Goal: Task Accomplishment & Management: Complete application form

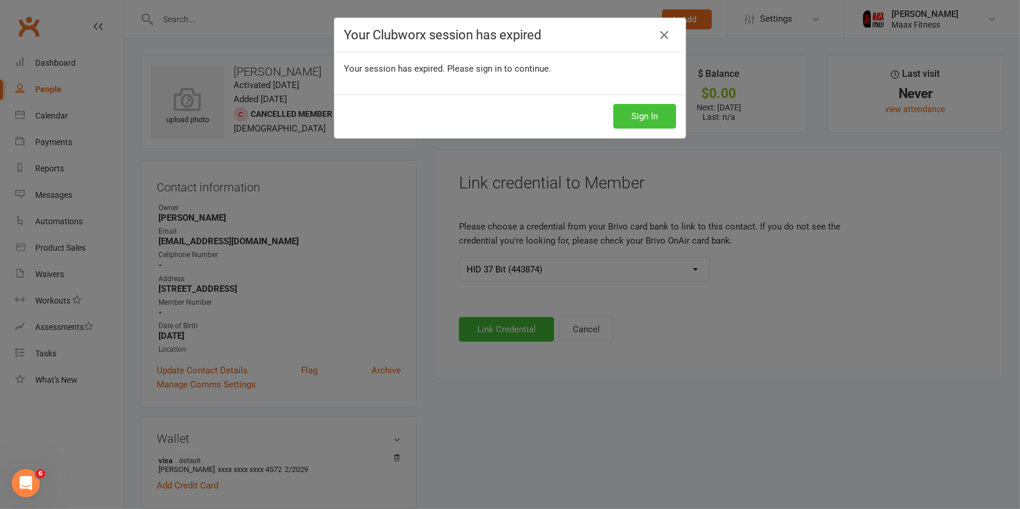
click at [635, 111] on button "Sign In" at bounding box center [644, 116] width 63 height 25
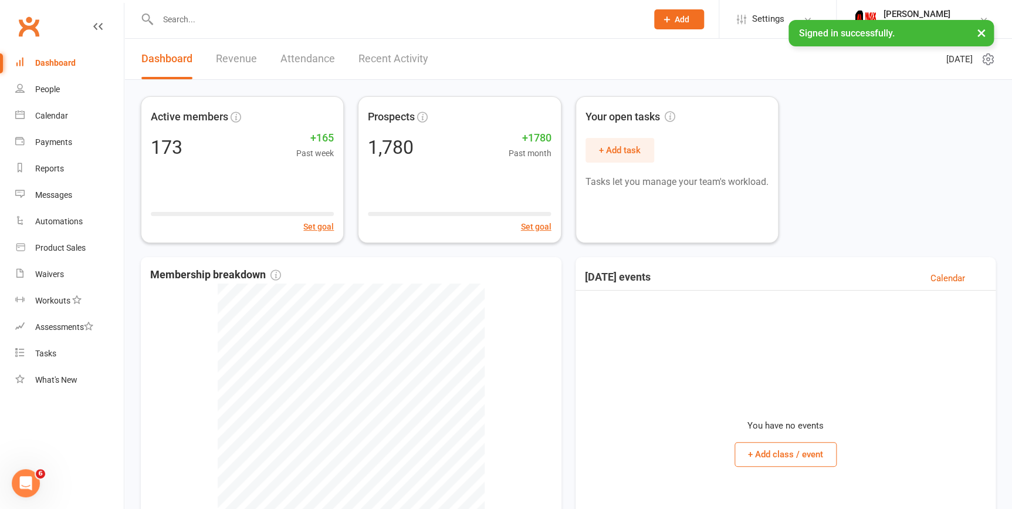
click at [154, 57] on link "Dashboard" at bounding box center [166, 59] width 51 height 40
click at [62, 88] on link "People" at bounding box center [69, 89] width 109 height 26
select select "100"
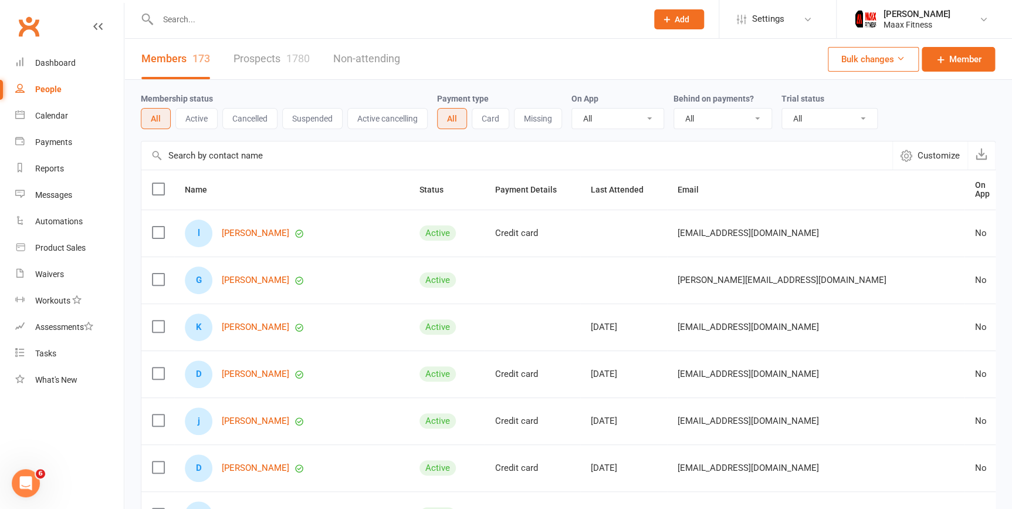
click at [175, 62] on link "Members 173" at bounding box center [175, 59] width 69 height 40
click at [277, 57] on link "Prospects 1780" at bounding box center [271, 59] width 76 height 40
select select "100"
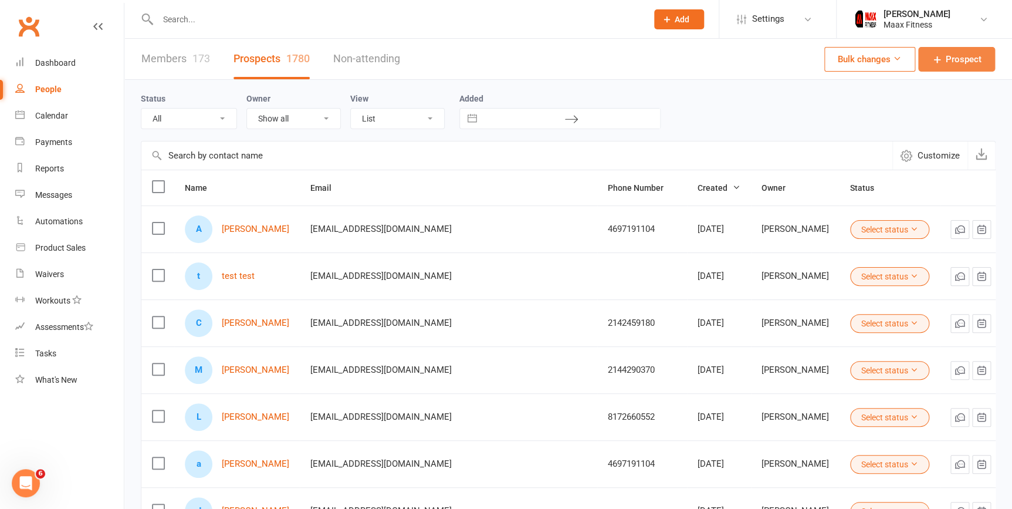
click at [953, 59] on span "Prospect" at bounding box center [964, 59] width 36 height 14
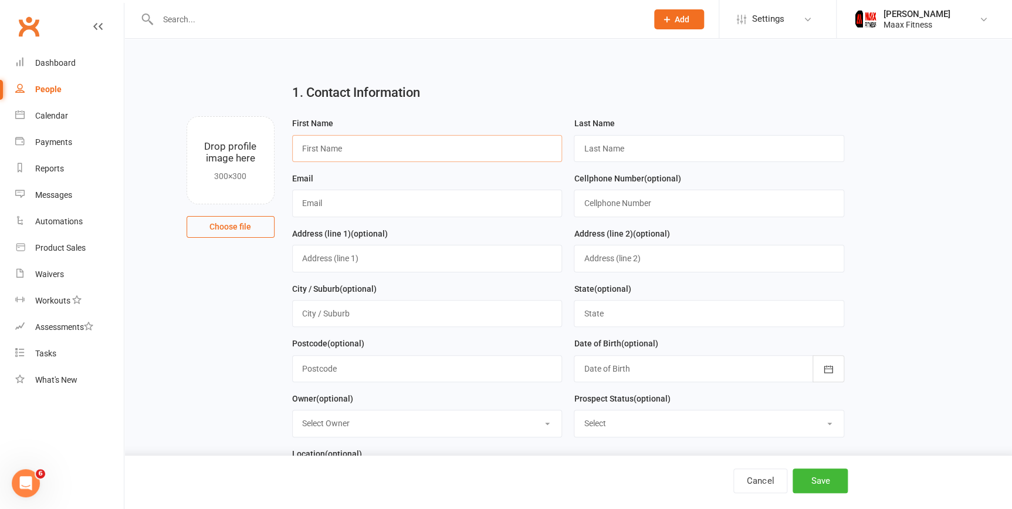
click at [452, 153] on input "text" at bounding box center [427, 148] width 270 height 27
type input "Kevin"
click at [673, 146] on input "text" at bounding box center [709, 148] width 270 height 27
click at [638, 147] on input "text" at bounding box center [709, 148] width 270 height 27
type input "Soto"
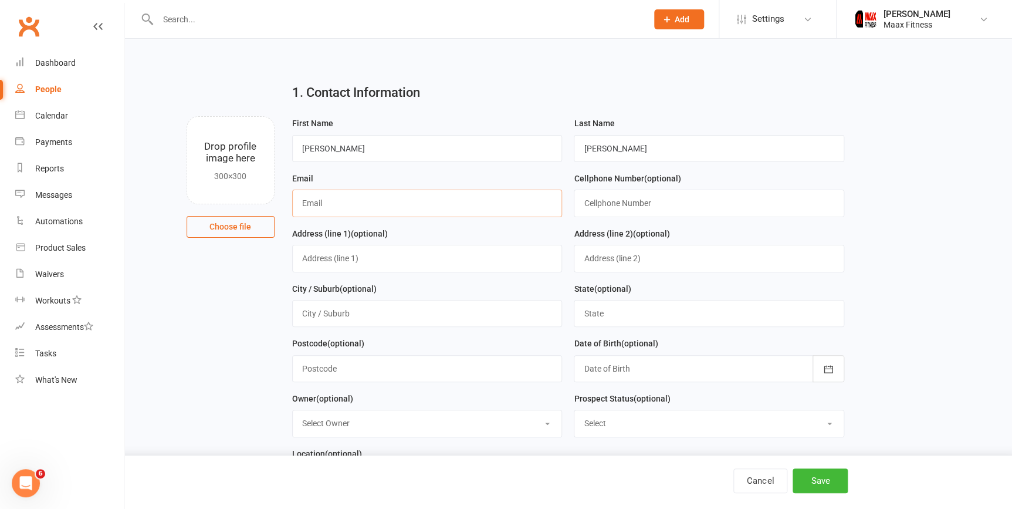
click at [479, 199] on input "text" at bounding box center [427, 202] width 270 height 27
type input "k3vinsoto16@gmail.com"
click at [618, 212] on input "text" at bounding box center [709, 202] width 270 height 27
type input "6827043200"
click at [415, 257] on input "text" at bounding box center [427, 258] width 270 height 27
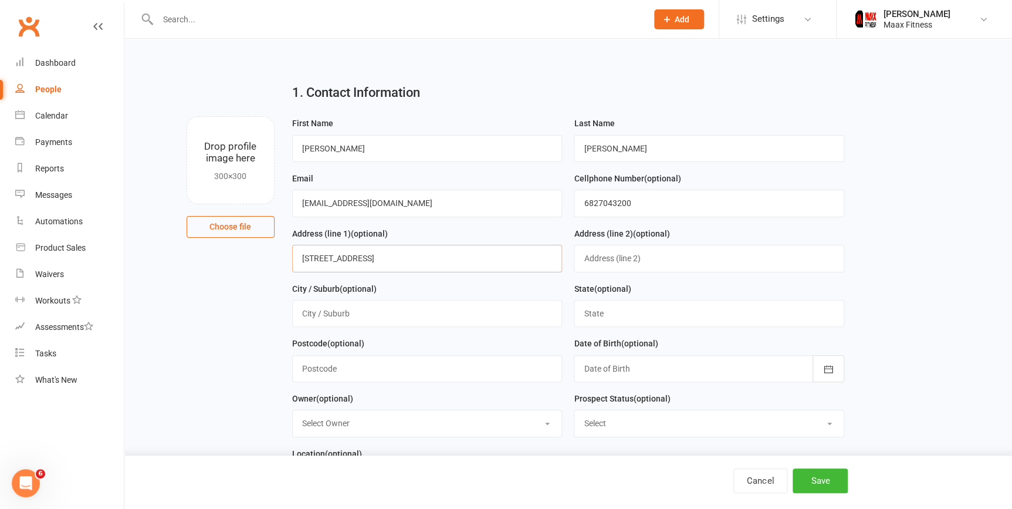
type input "5508 County road"
click at [372, 321] on input "text" at bounding box center [427, 313] width 270 height 27
type input "Kaufman"
click at [646, 306] on input "text" at bounding box center [709, 313] width 270 height 27
type input "Texas"
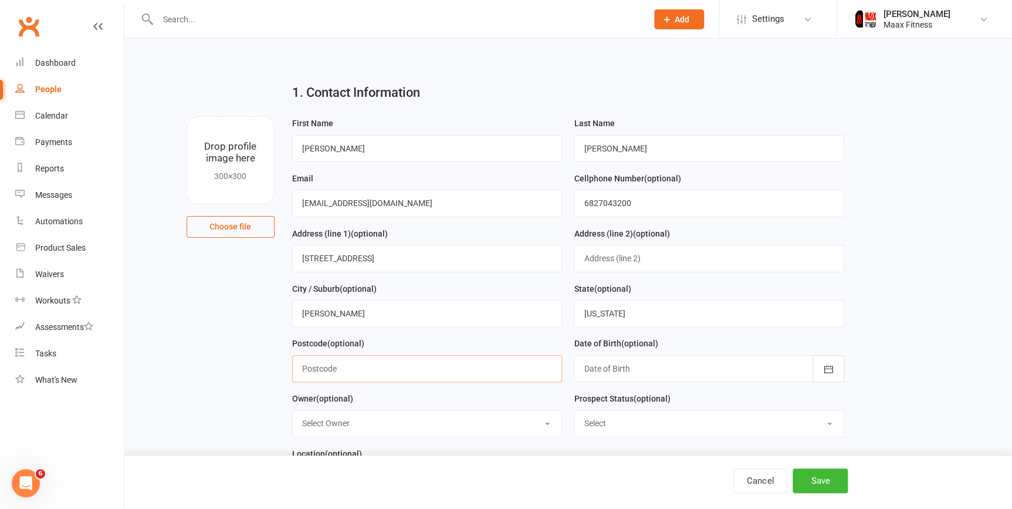
click at [318, 372] on input "text" at bounding box center [427, 368] width 270 height 27
type input "75142"
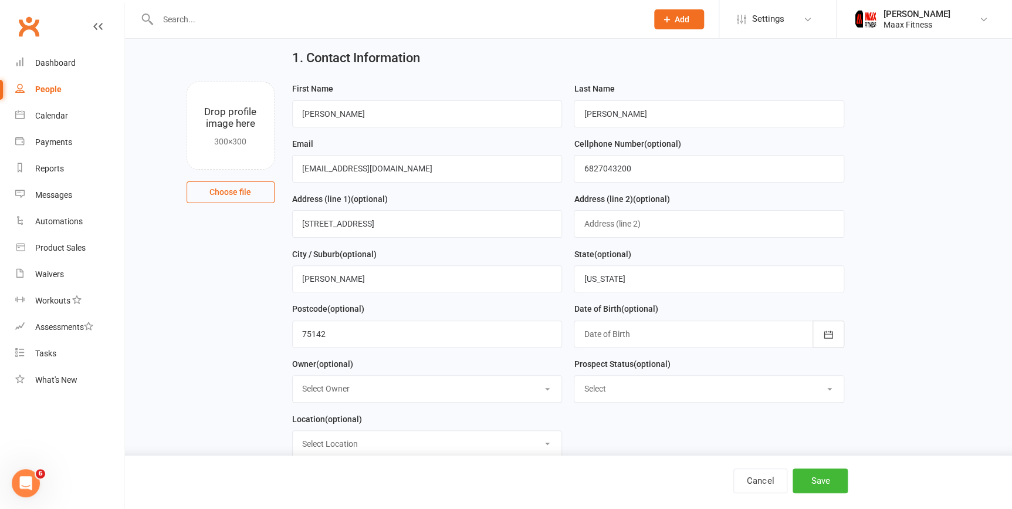
scroll to position [53, 0]
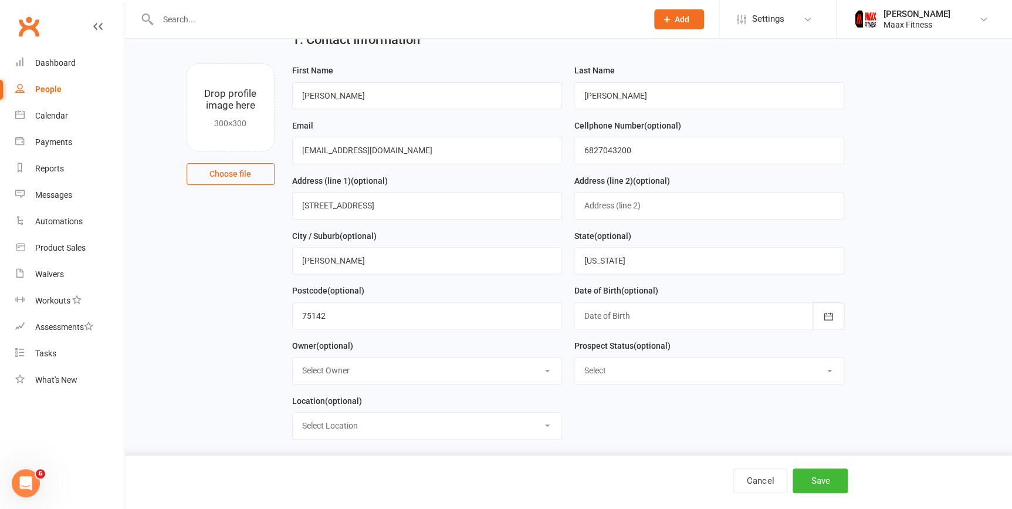
click at [632, 322] on div at bounding box center [709, 315] width 270 height 27
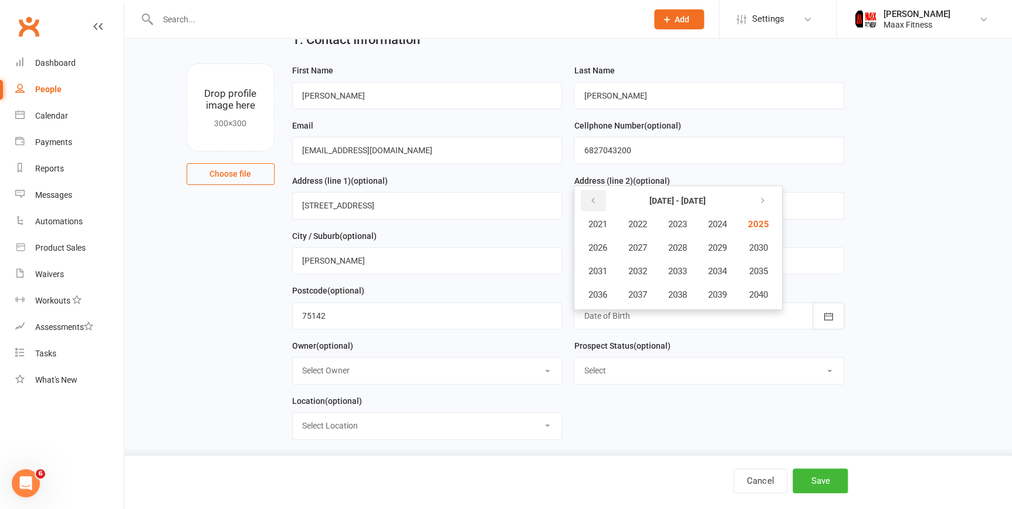
click at [585, 198] on button "button" at bounding box center [593, 200] width 25 height 21
click at [591, 201] on icon "button" at bounding box center [592, 200] width 8 height 9
click at [752, 201] on button "button" at bounding box center [760, 200] width 25 height 21
click at [678, 225] on span "2003" at bounding box center [677, 224] width 19 height 11
click at [720, 293] on span "December" at bounding box center [723, 294] width 40 height 11
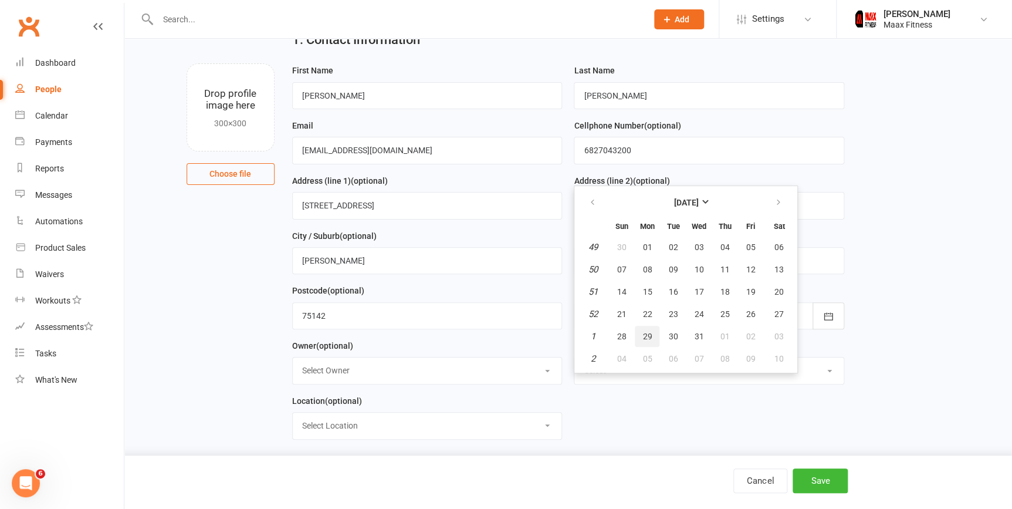
drag, startPoint x: 645, startPoint y: 333, endPoint x: 763, endPoint y: 351, distance: 119.3
click at [646, 333] on span "29" at bounding box center [646, 335] width 9 height 9
type input "29 Dec 2003"
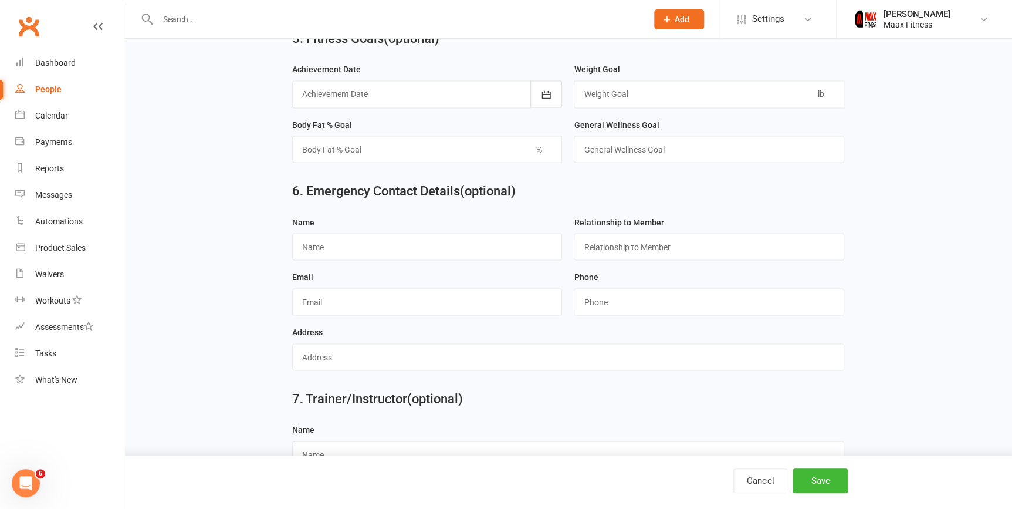
scroll to position [1034, 0]
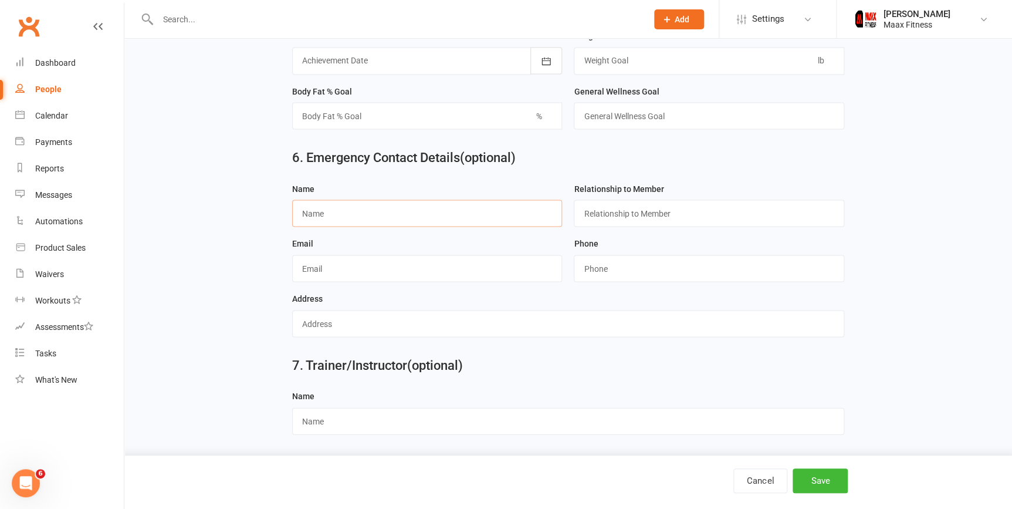
click at [393, 217] on input "text" at bounding box center [427, 212] width 270 height 27
click at [608, 277] on input "string" at bounding box center [709, 268] width 270 height 27
type input "2142028370"
click at [617, 207] on input "text" at bounding box center [709, 212] width 270 height 27
type input "Mom"
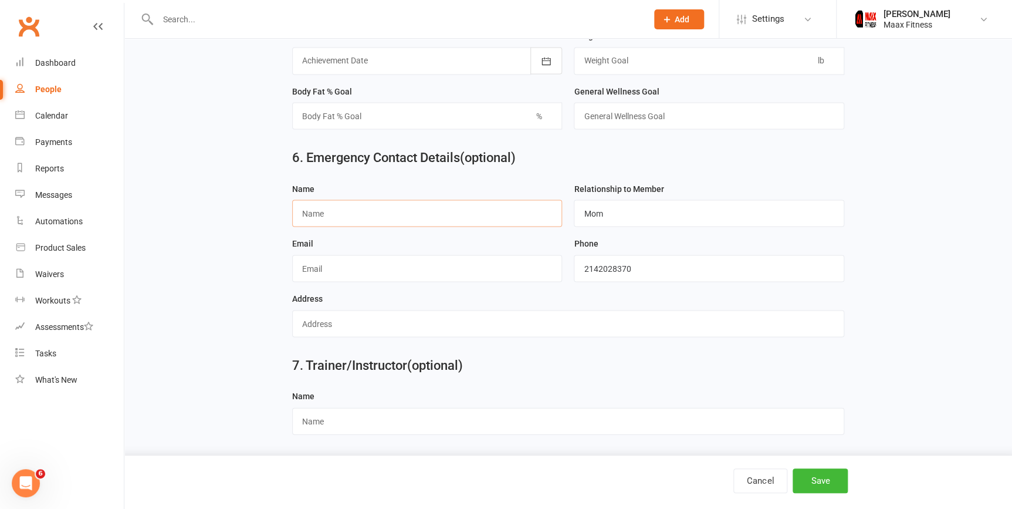
click at [415, 211] on input "text" at bounding box center [427, 212] width 270 height 27
type input "Christina Soto"
click at [429, 326] on input "text" at bounding box center [568, 323] width 552 height 27
click at [335, 258] on input "text" at bounding box center [427, 268] width 270 height 27
click at [403, 241] on div "Email" at bounding box center [427, 259] width 270 height 46
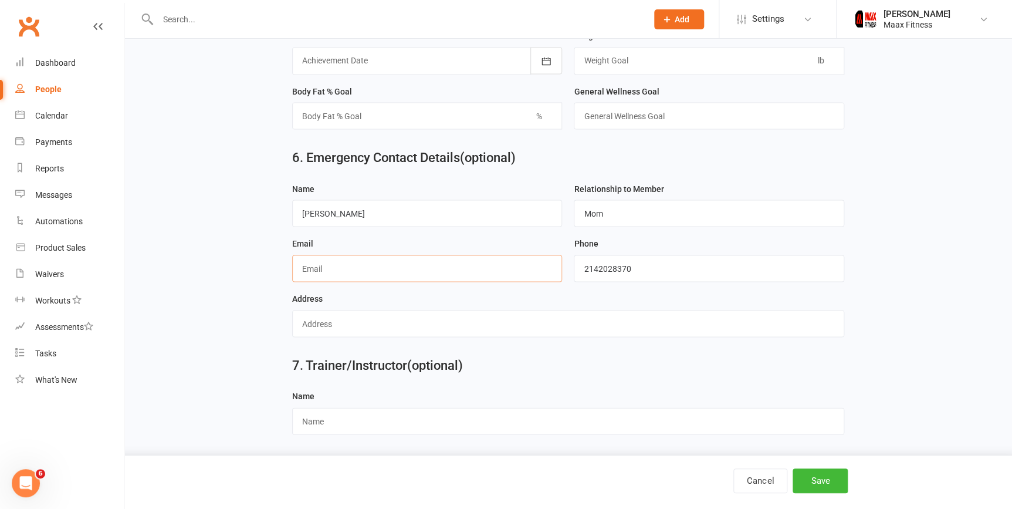
click at [393, 267] on input "text" at bounding box center [427, 268] width 270 height 27
click at [533, 303] on div "Address" at bounding box center [568, 314] width 552 height 46
click at [453, 263] on input "text" at bounding box center [427, 268] width 270 height 27
type input "s"
type input "csoto1@wellmed.com"
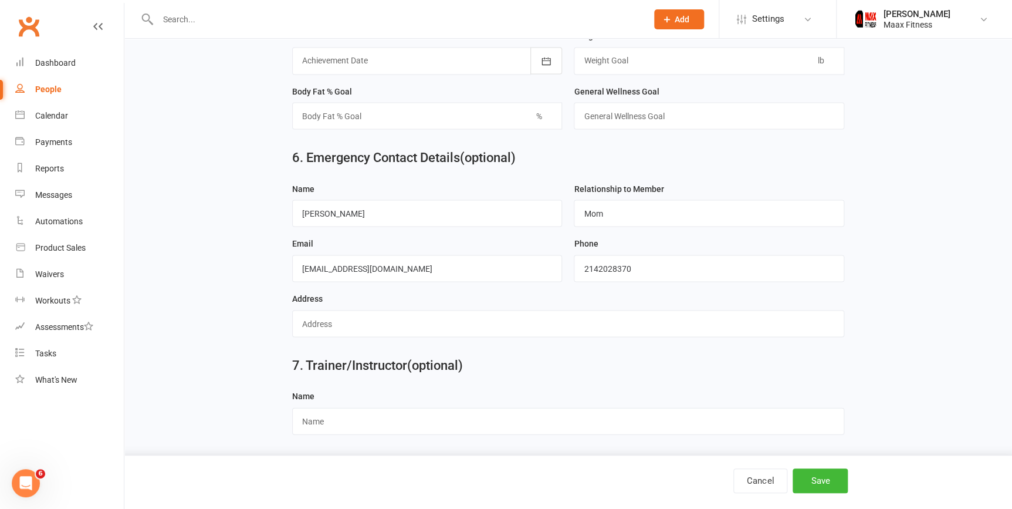
click at [562, 297] on div "Address" at bounding box center [568, 314] width 552 height 46
click at [524, 323] on input "text" at bounding box center [568, 323] width 552 height 27
click at [510, 292] on div "Address" at bounding box center [568, 314] width 552 height 46
click at [523, 338] on div "Address" at bounding box center [568, 318] width 564 height 55
click at [522, 330] on input "text" at bounding box center [568, 323] width 552 height 27
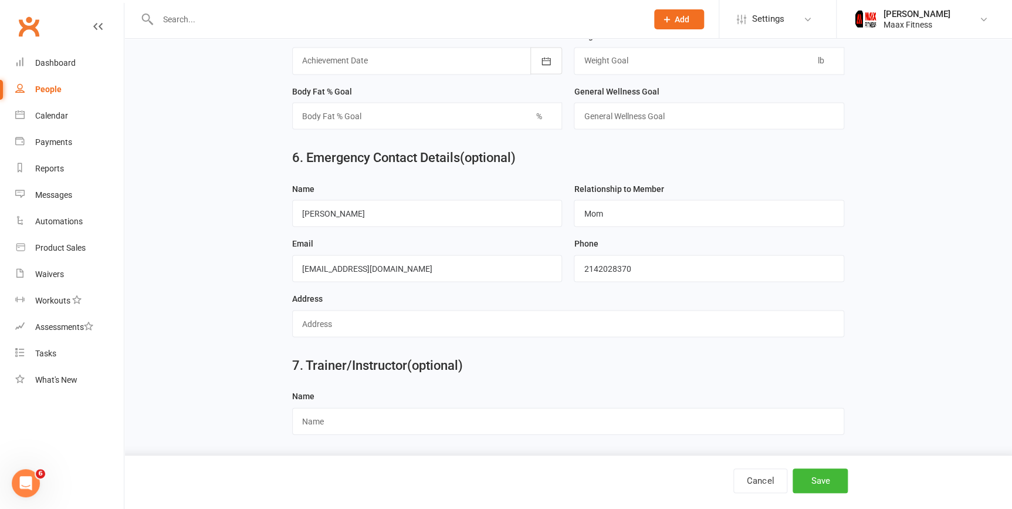
click at [522, 305] on div "Address" at bounding box center [568, 314] width 552 height 46
click at [522, 317] on input "text" at bounding box center [568, 323] width 552 height 27
click at [527, 287] on div "Email csoto1@wellmed.com" at bounding box center [427, 263] width 282 height 55
click at [508, 330] on input "text" at bounding box center [568, 323] width 552 height 27
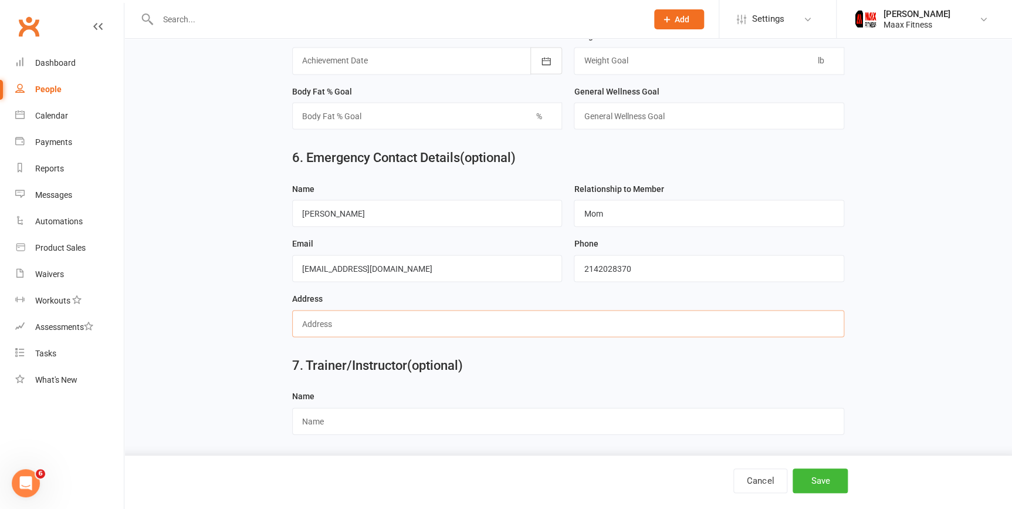
click at [510, 316] on input "text" at bounding box center [568, 323] width 552 height 27
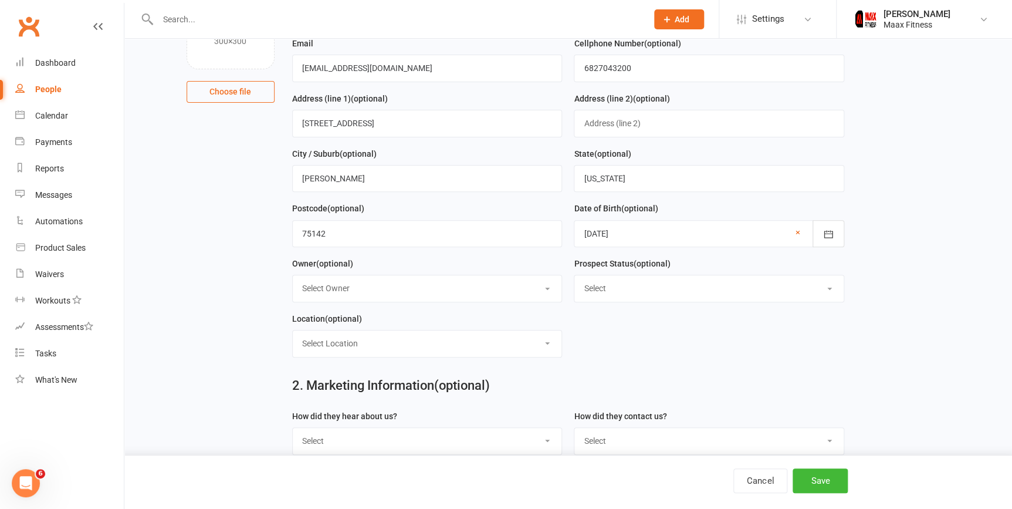
scroll to position [74, 0]
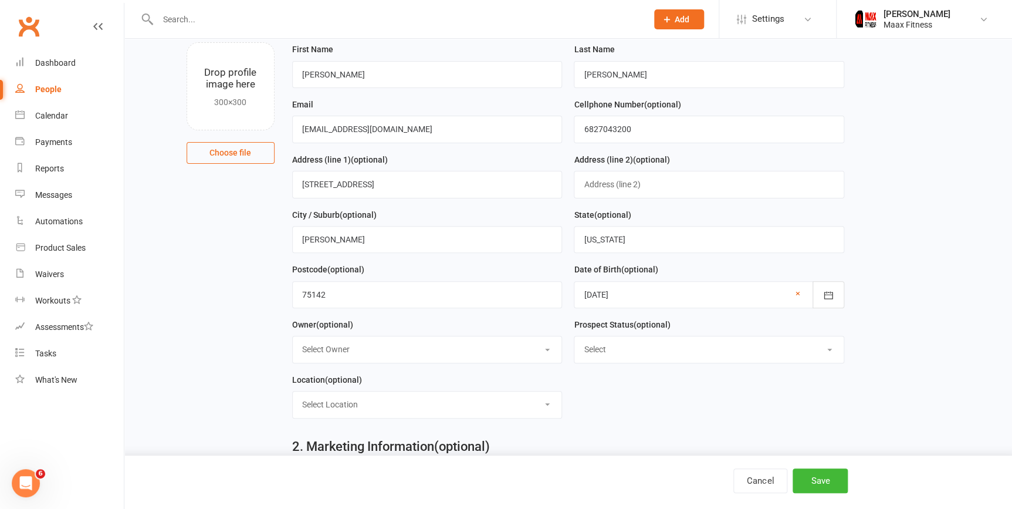
drag, startPoint x: 331, startPoint y: 170, endPoint x: 329, endPoint y: 181, distance: 11.5
click at [329, 177] on div "Address (line 1) (optional) 5508 County road" at bounding box center [427, 176] width 270 height 46
click at [329, 181] on input "5508 County road" at bounding box center [427, 184] width 270 height 27
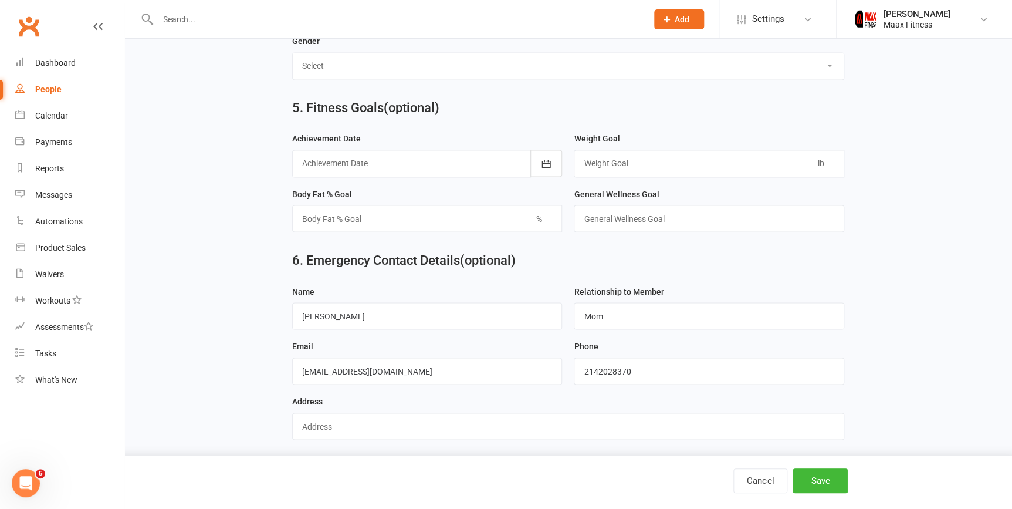
scroll to position [1034, 0]
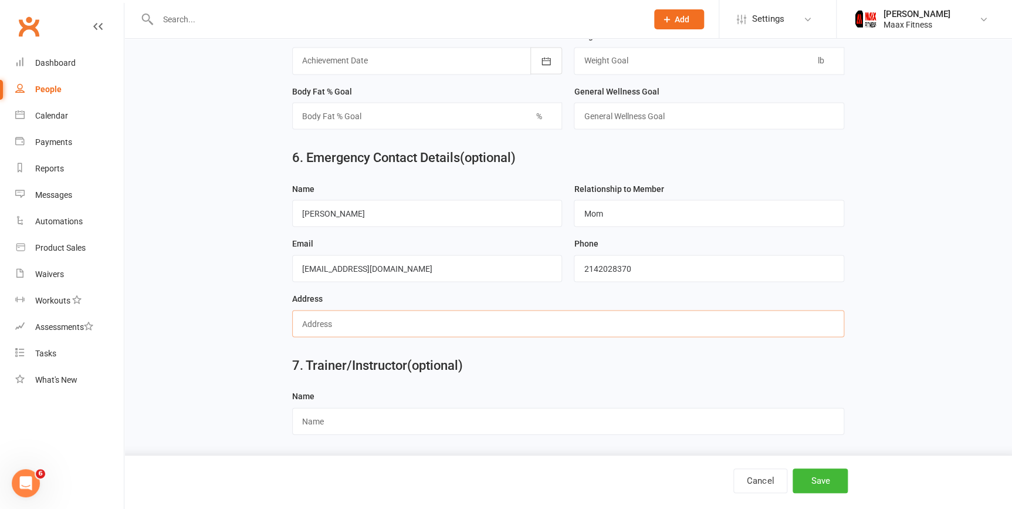
click at [381, 313] on input "text" at bounding box center [568, 323] width 552 height 27
paste input "5508 County road"
type input "5508 County road, Kaufman, Texas, 75142"
click at [817, 481] on button "Save" at bounding box center [820, 480] width 55 height 25
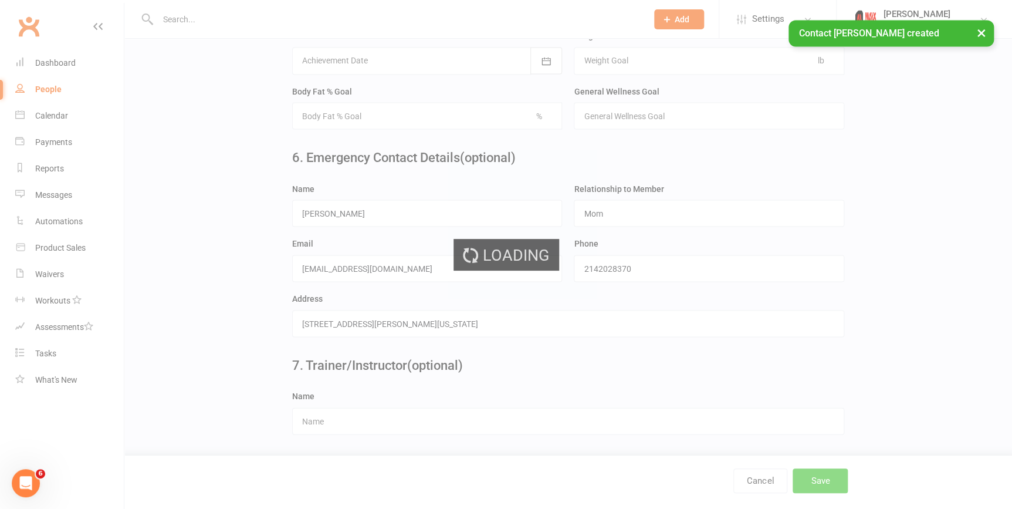
scroll to position [0, 0]
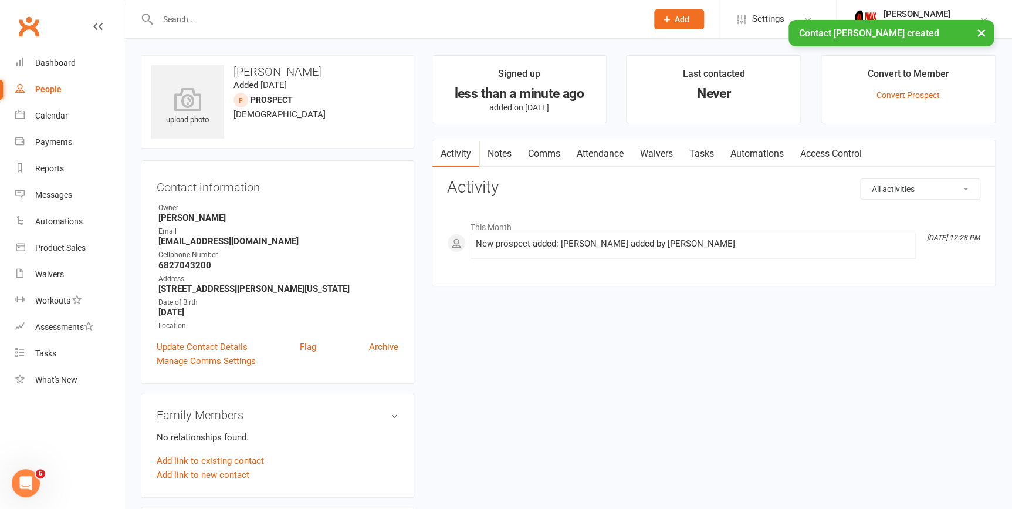
click at [669, 158] on link "Waivers" at bounding box center [656, 153] width 49 height 27
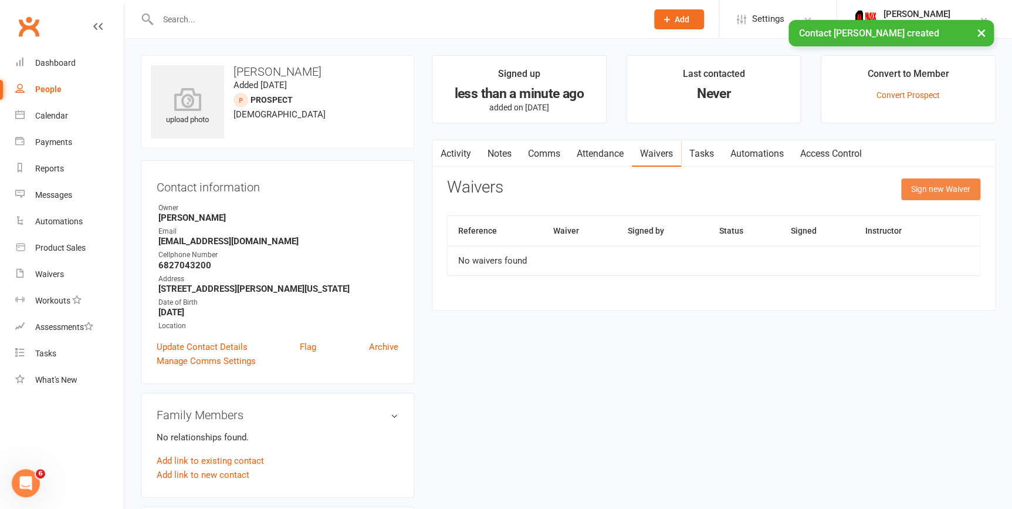
click at [932, 178] on button "Sign new Waiver" at bounding box center [940, 188] width 79 height 21
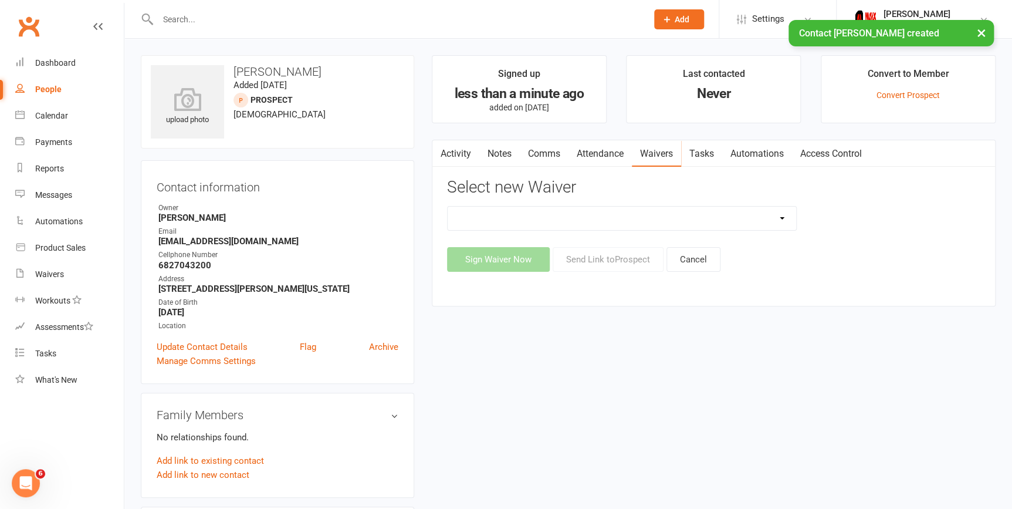
click at [725, 215] on select "12 Month Individual Membership 12 Month PRESALE Membership 1 Month Membership O…" at bounding box center [622, 217] width 348 height 23
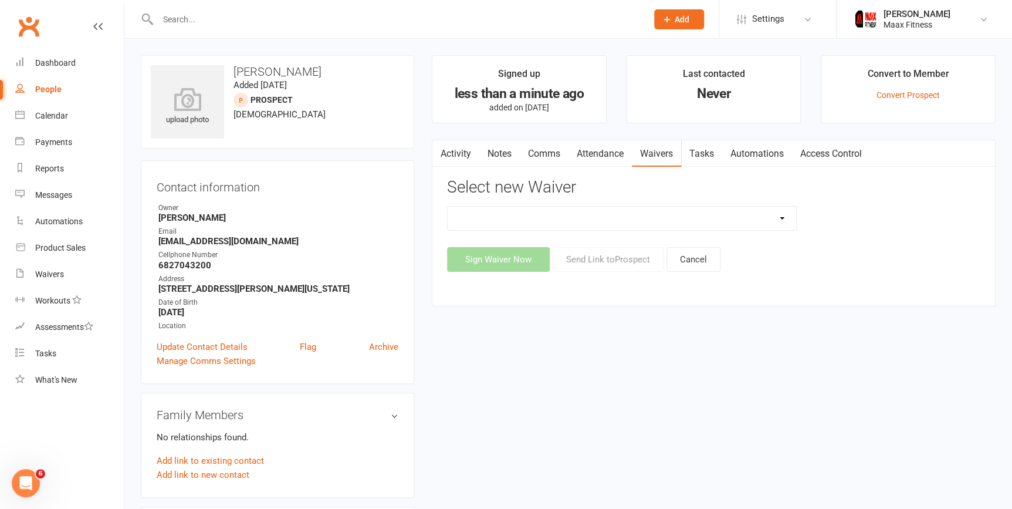
select select "15038"
click at [448, 206] on select "12 Month Individual Membership 12 Month PRESALE Membership 1 Month Membership O…" at bounding box center [622, 217] width 348 height 23
click at [527, 260] on button "Sign Waiver Now" at bounding box center [498, 259] width 103 height 25
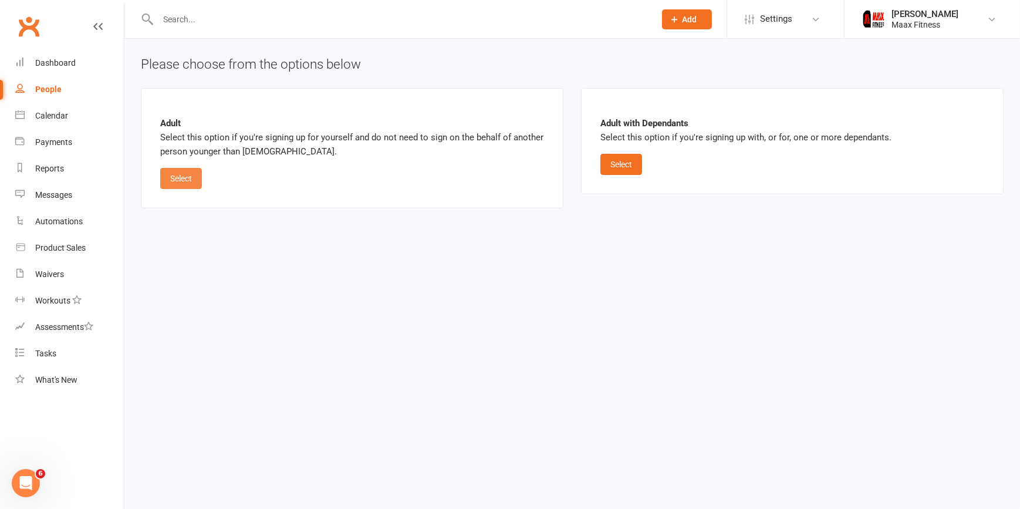
click at [181, 174] on button "Select" at bounding box center [181, 178] width 42 height 21
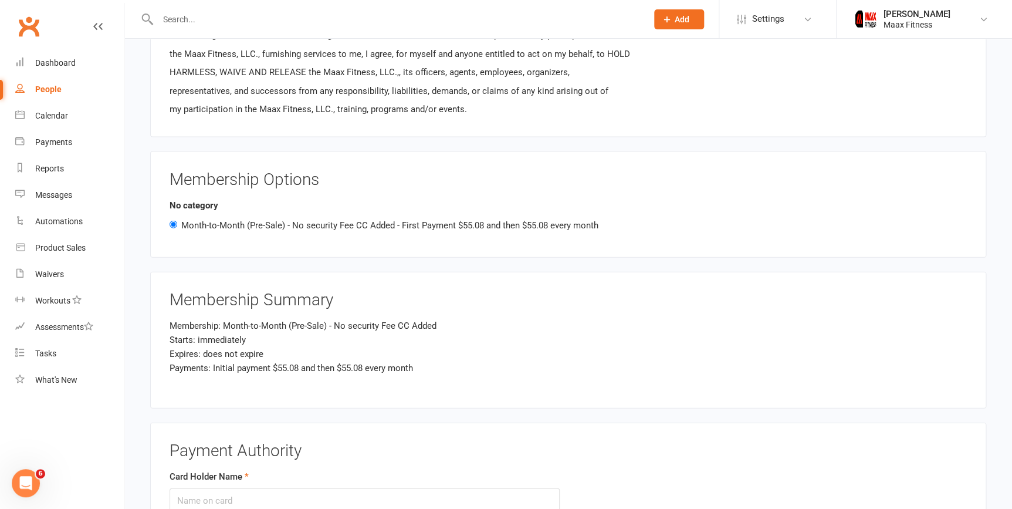
scroll to position [1333, 0]
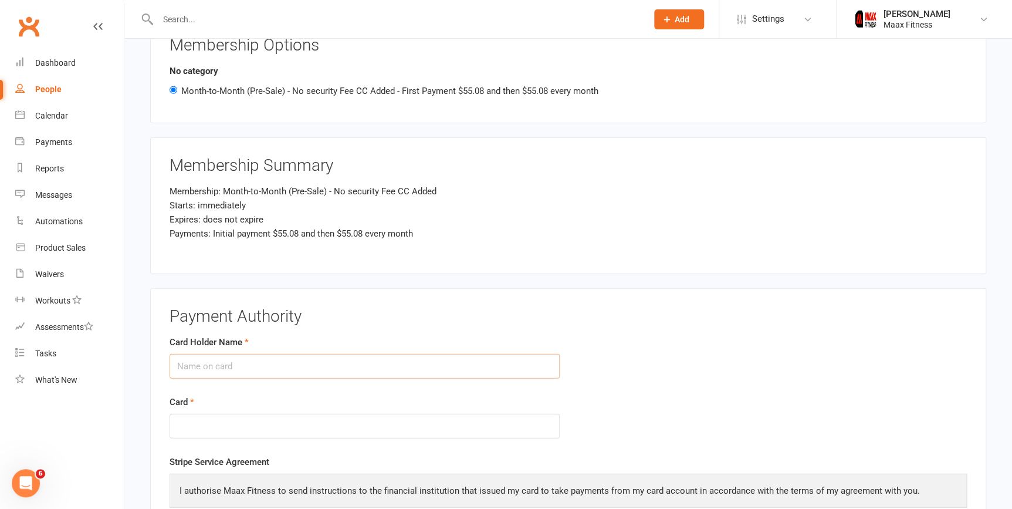
drag, startPoint x: 401, startPoint y: 349, endPoint x: 411, endPoint y: 351, distance: 10.1
click at [401, 354] on input "Card Holder Name" at bounding box center [365, 366] width 390 height 25
click at [412, 347] on div "Card Holder Name" at bounding box center [365, 356] width 390 height 43
click at [411, 358] on input "Card Holder Name" at bounding box center [365, 366] width 390 height 25
click at [184, 362] on input "Cristina Soto" at bounding box center [365, 366] width 390 height 25
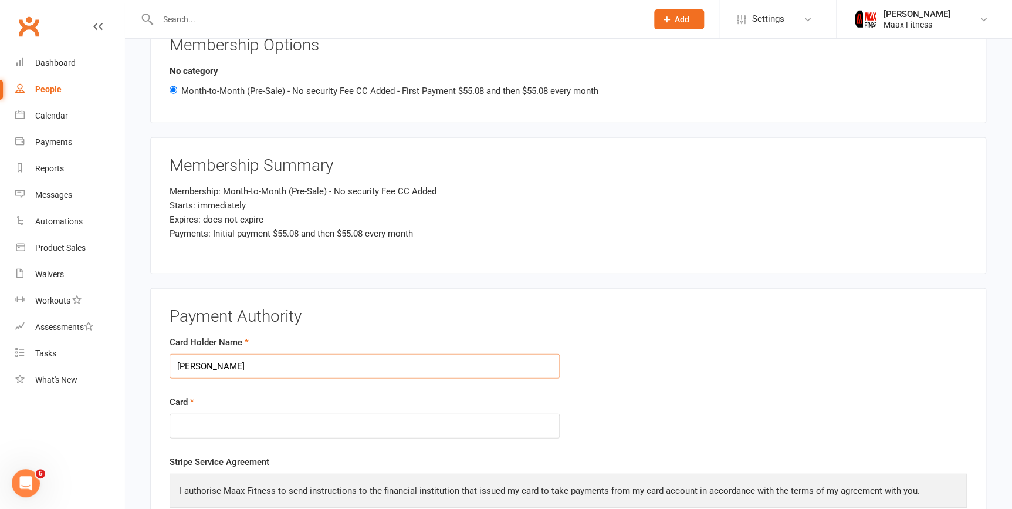
click at [184, 362] on input "Cristina Soto" at bounding box center [365, 366] width 390 height 25
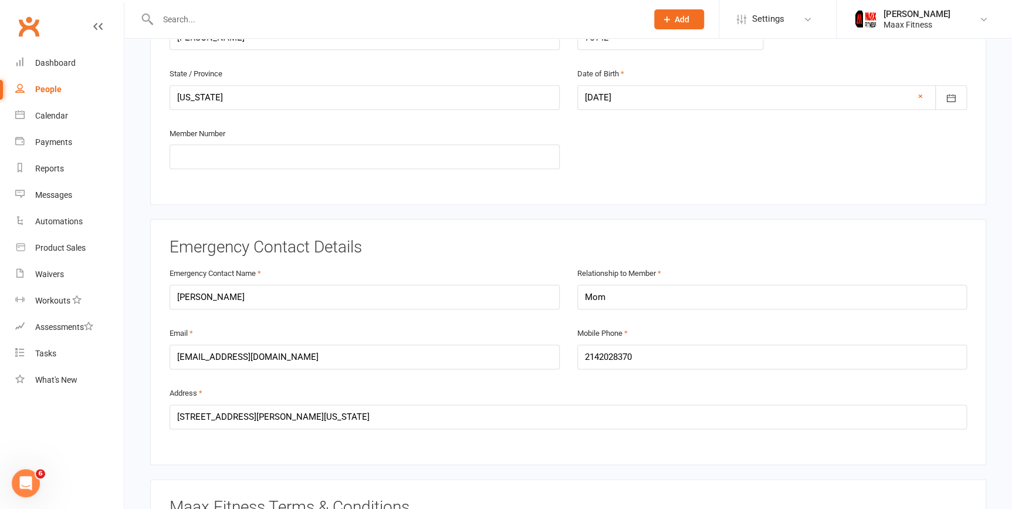
scroll to position [373, 0]
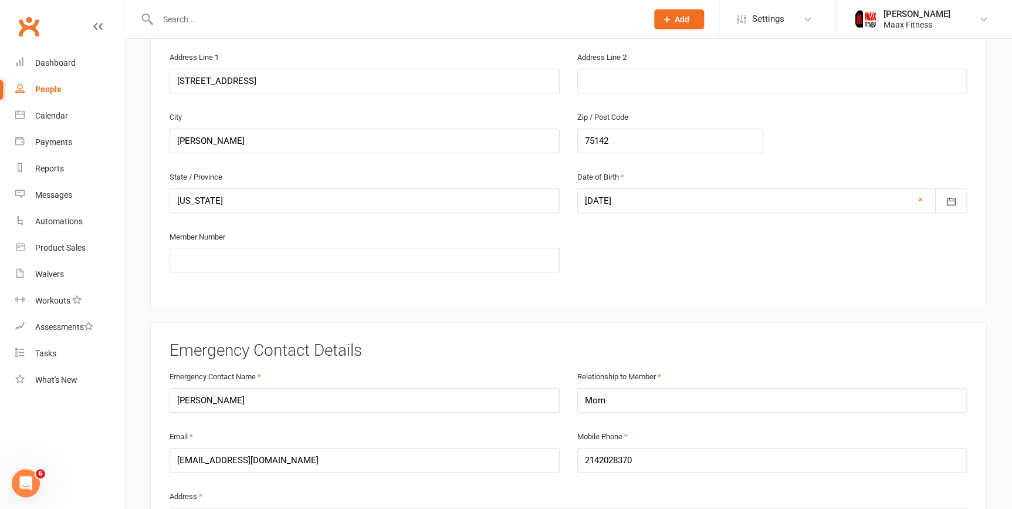
type input "Cristina Soto"
click at [187, 398] on input "Christina Soto" at bounding box center [365, 400] width 390 height 25
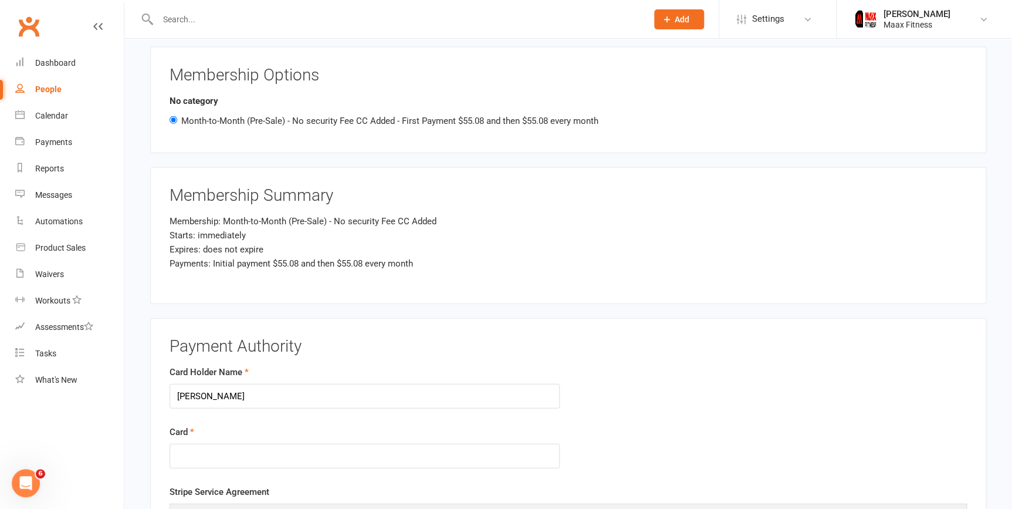
scroll to position [1386, 0]
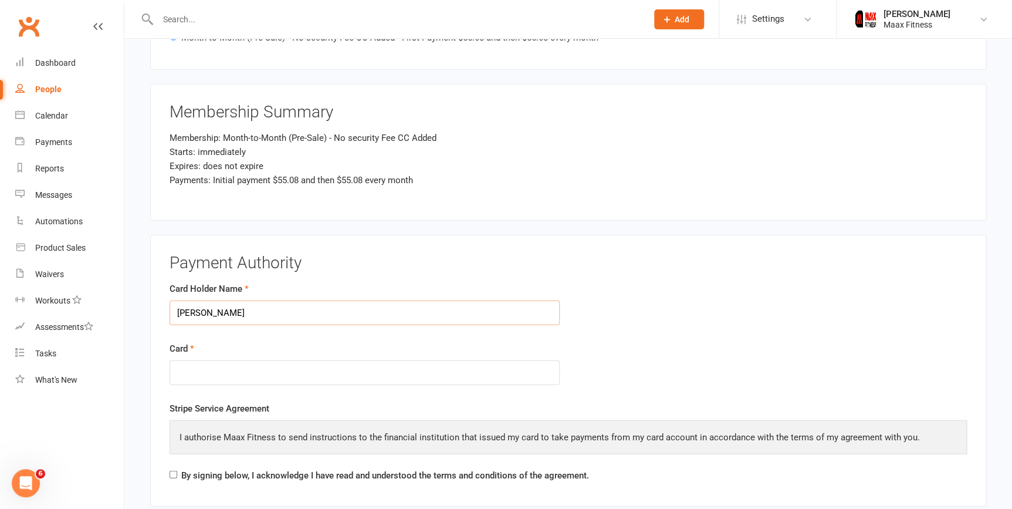
click at [197, 313] on input "Cristina Soto" at bounding box center [365, 312] width 390 height 25
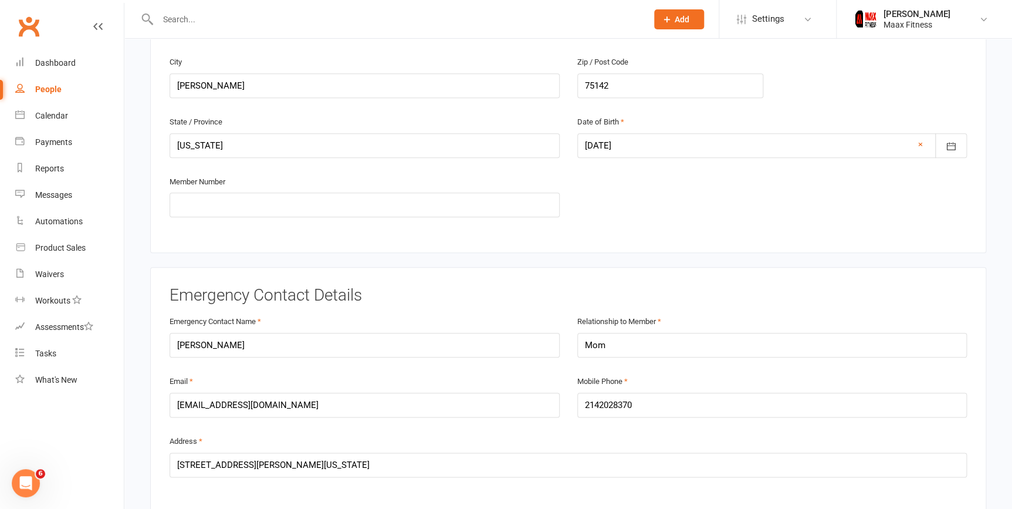
scroll to position [373, 0]
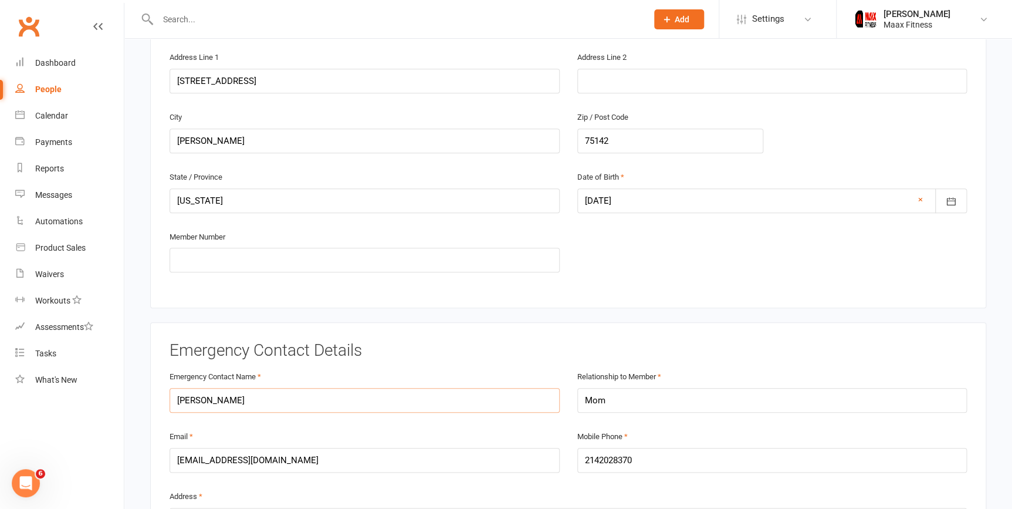
click at [194, 399] on input "Christina Soto" at bounding box center [365, 400] width 390 height 25
paste input "text"
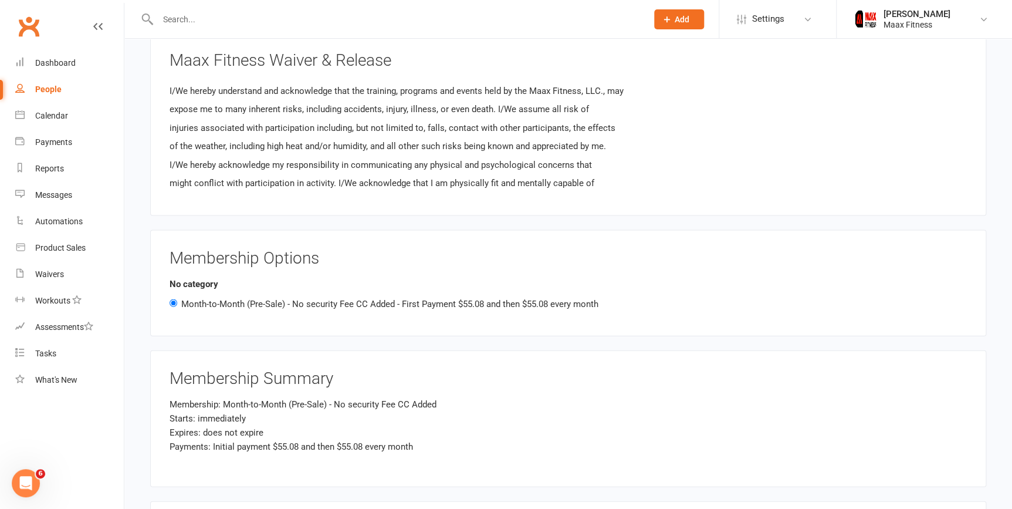
scroll to position [1440, 0]
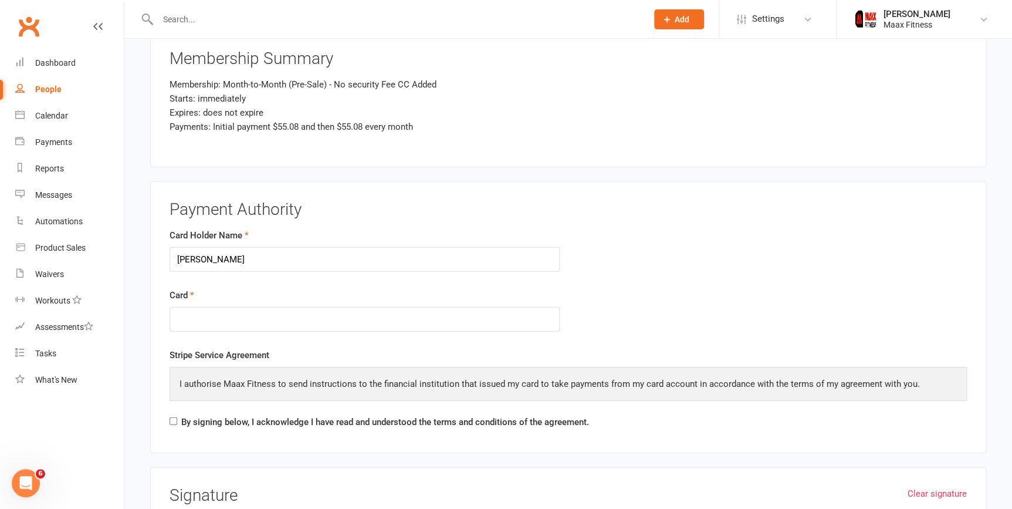
type input "Cristina Soto"
click at [310, 324] on div at bounding box center [365, 319] width 390 height 25
click at [733, 262] on form "Card Holder Name Cristina Soto Card" at bounding box center [568, 288] width 815 height 120
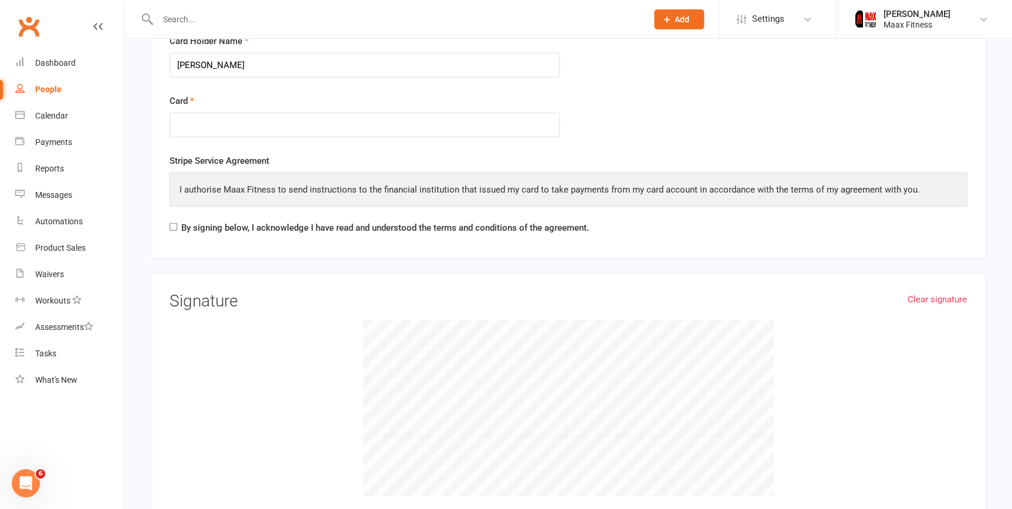
scroll to position [1653, 0]
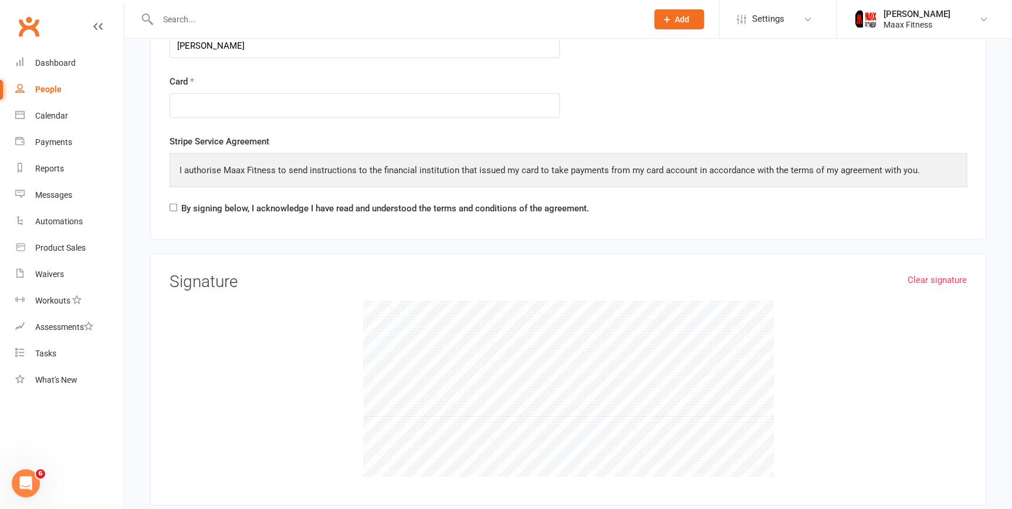
click at [170, 201] on div "By signing below, I acknowledge I have read and understood the terms and condit…" at bounding box center [379, 210] width 419 height 19
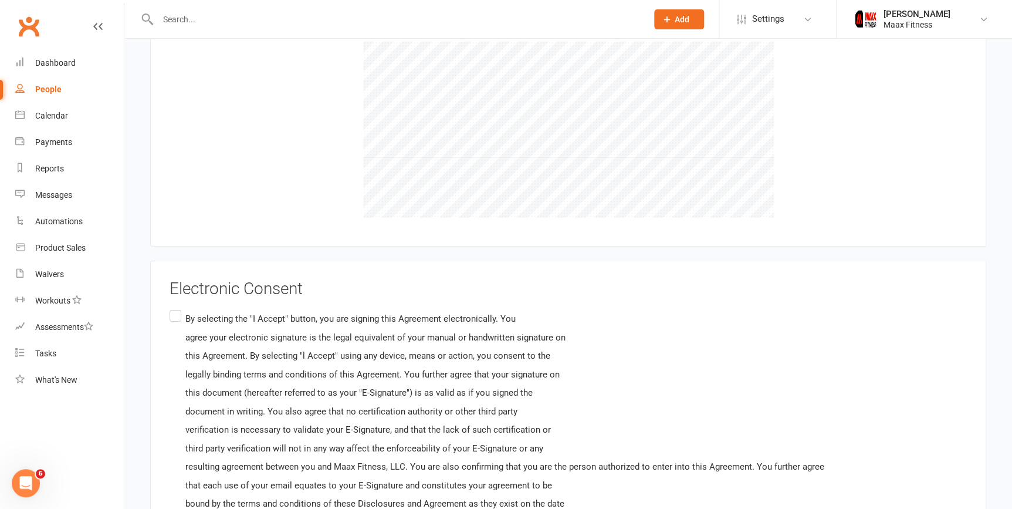
scroll to position [1973, 0]
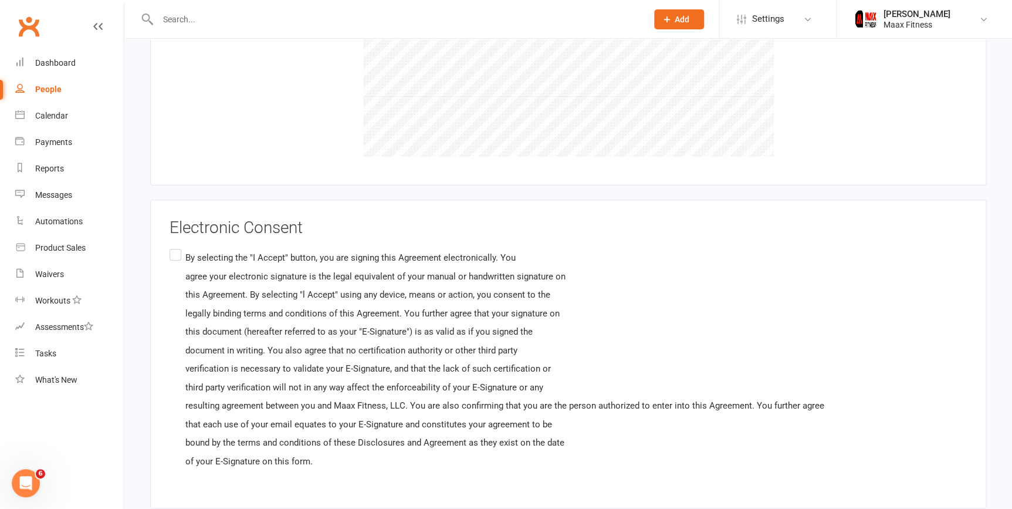
click at [172, 246] on label "By selecting the "I Accept" button, you are signing this Agreement electronical…" at bounding box center [497, 359] width 655 height 226
click at [172, 246] on input "By selecting the "I Accept" button, you are signing this Agreement electronical…" at bounding box center [174, 246] width 8 height 0
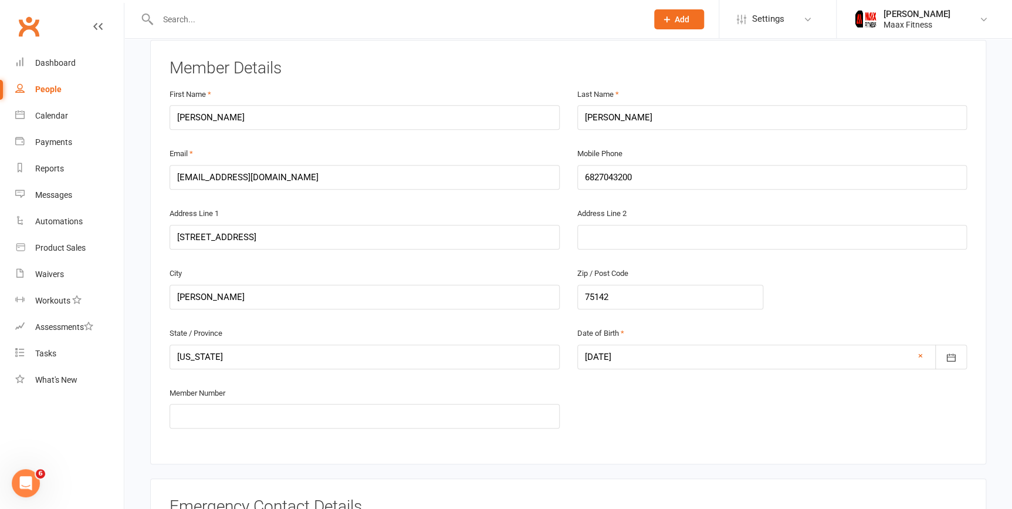
scroll to position [213, 0]
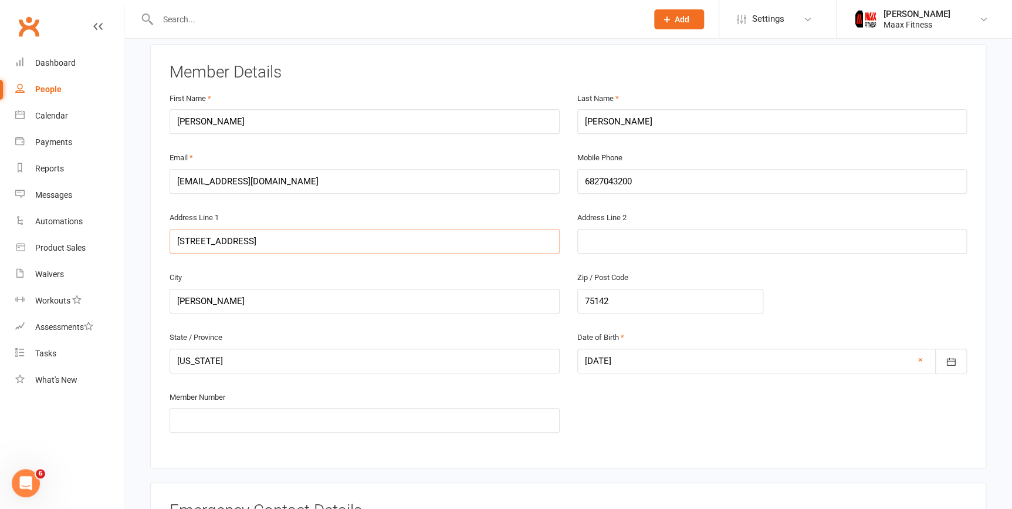
click at [255, 246] on input "5508 County road" at bounding box center [365, 241] width 390 height 25
type input "5508 County road 4098"
click at [695, 435] on div "State / Province Texas Date of Birth 29 Dec 2003 2001 - 2020 2001 2002 2003 200…" at bounding box center [568, 390] width 815 height 120
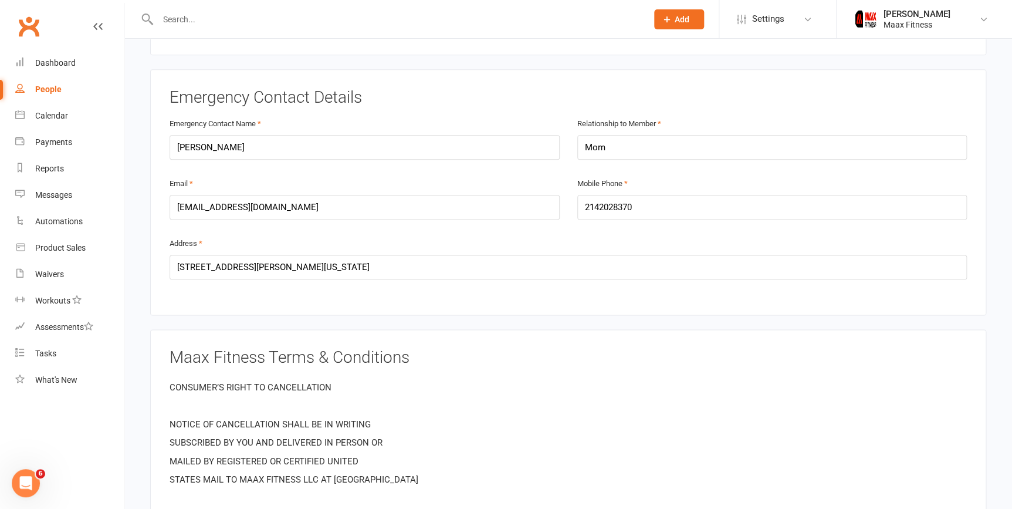
scroll to position [693, 0]
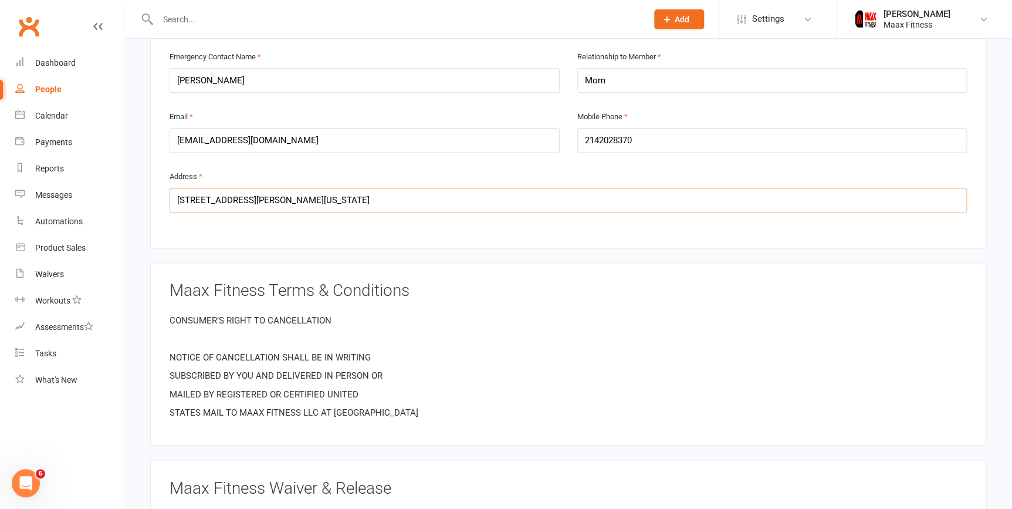
click at [246, 199] on input "5508 County road, Kaufman, Texas, 75142" at bounding box center [568, 200] width 797 height 25
type input "5508 County road 4098, Kaufman, Texas, 75142"
click at [639, 229] on div "Emergency Contact Details Emergency Contact Name Cristina Soto Relationship to …" at bounding box center [568, 124] width 836 height 245
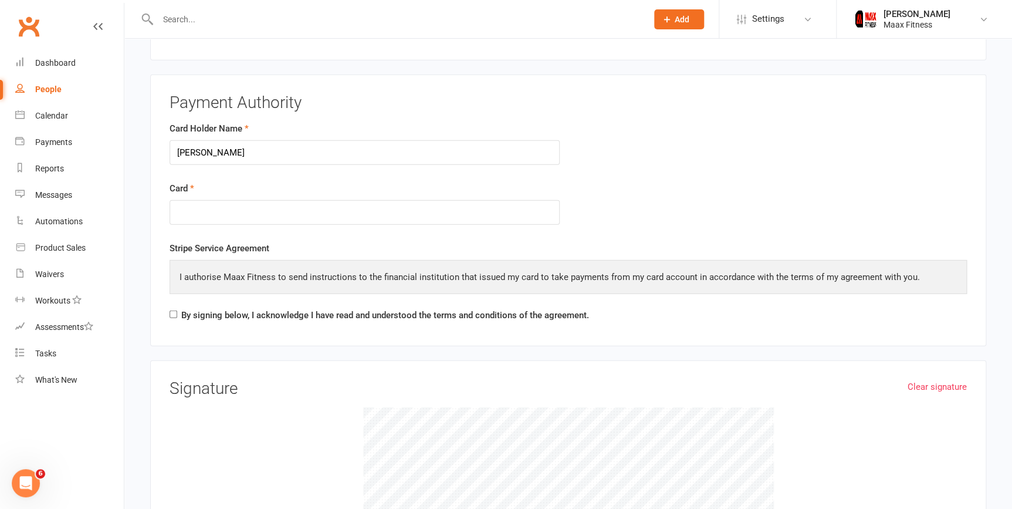
scroll to position [1653, 0]
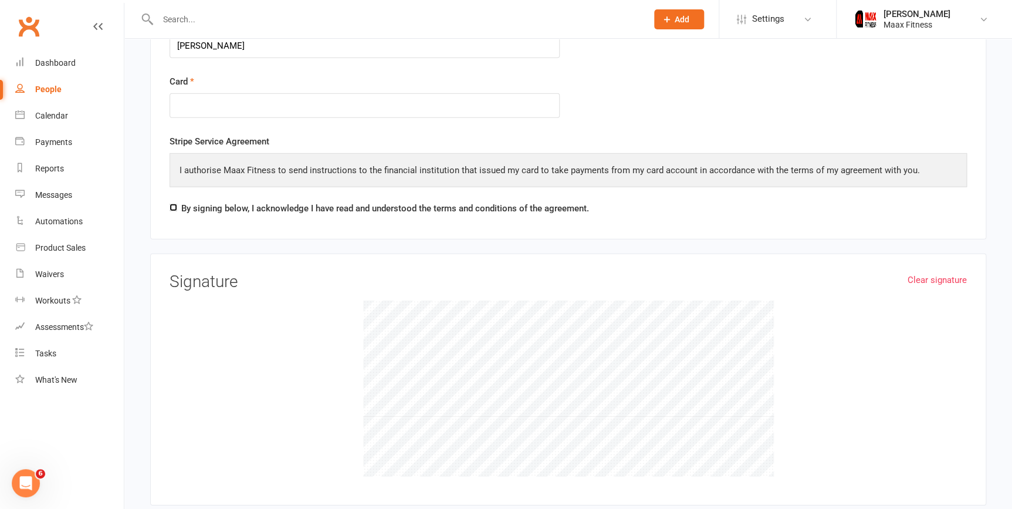
drag, startPoint x: 172, startPoint y: 201, endPoint x: 191, endPoint y: 211, distance: 21.3
click at [172, 204] on input "By signing below, I acknowledge I have read and understood the terms and condit…" at bounding box center [174, 208] width 8 height 8
checkbox input "true"
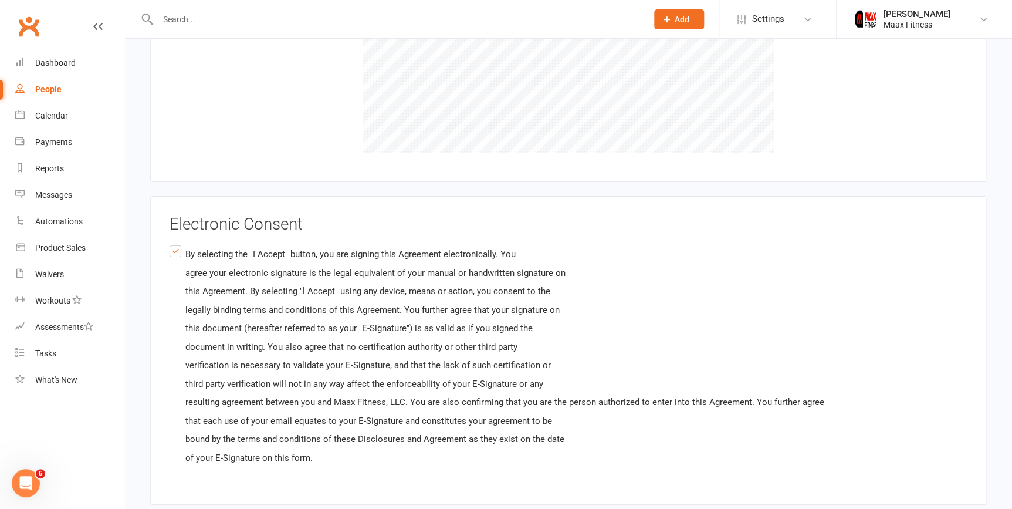
scroll to position [2042, 0]
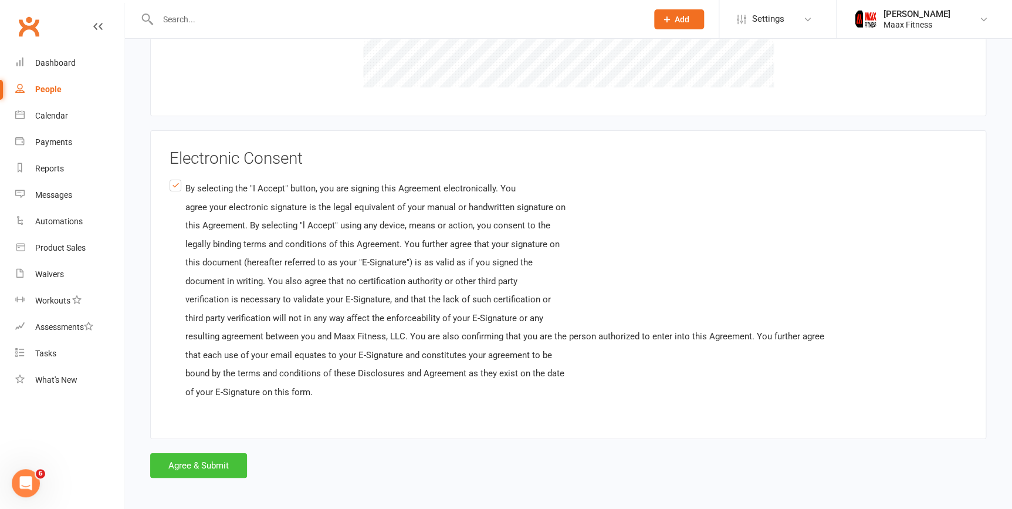
click at [194, 453] on button "Agree & Submit" at bounding box center [198, 465] width 97 height 25
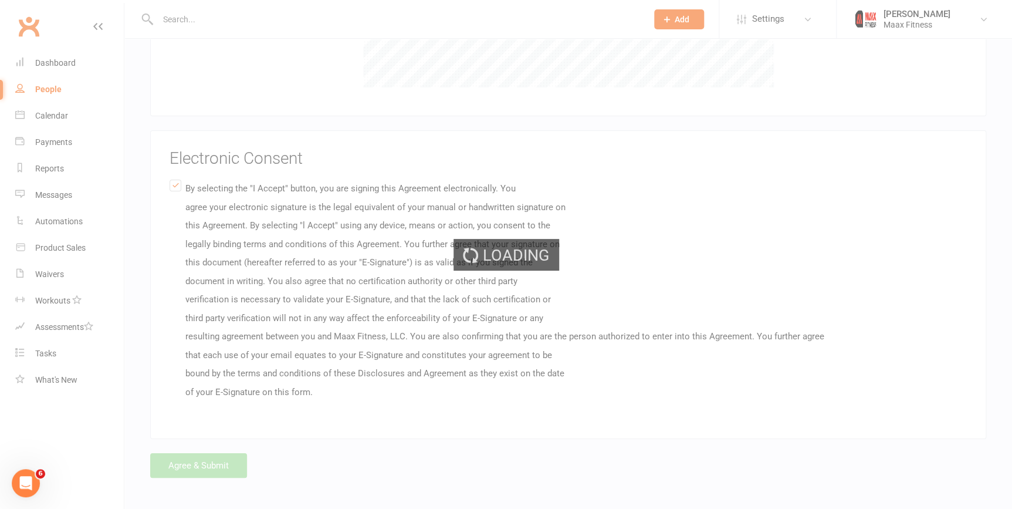
scroll to position [0, 0]
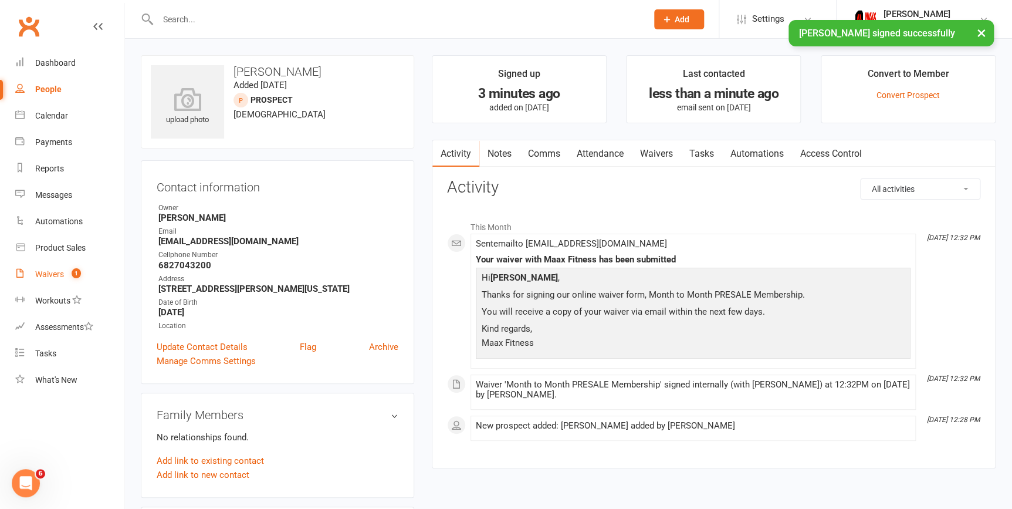
click at [47, 270] on div "Waivers" at bounding box center [49, 273] width 29 height 9
select select "25"
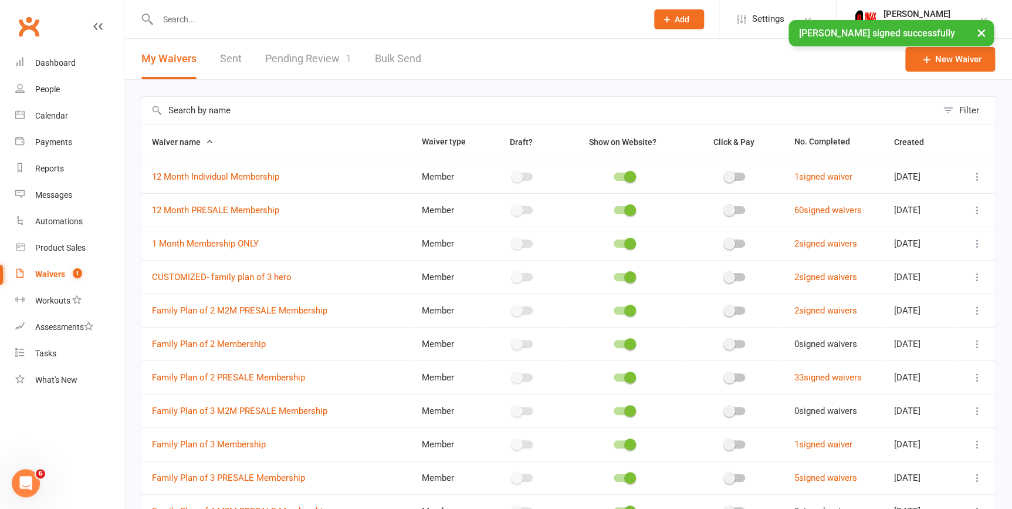
click at [304, 59] on link "Pending Review 1" at bounding box center [308, 59] width 86 height 40
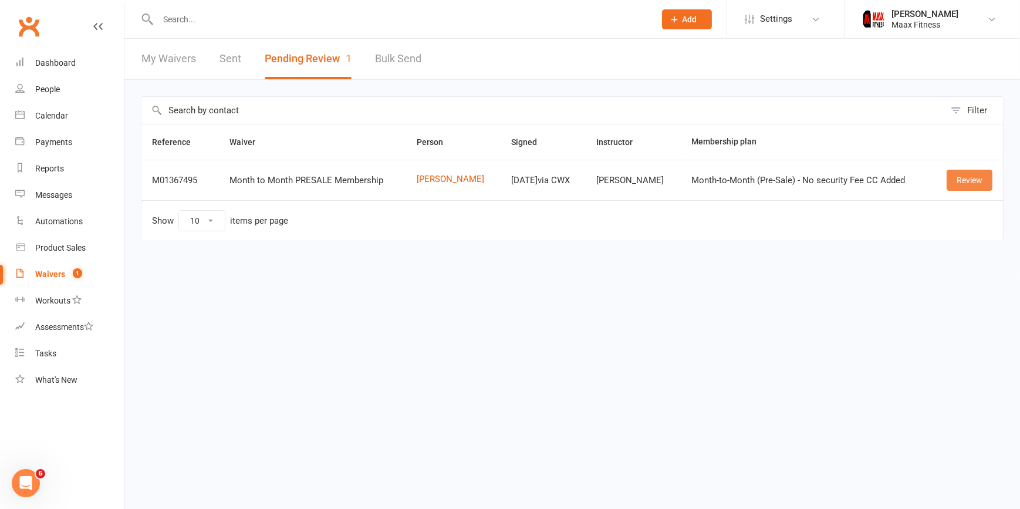
click at [963, 181] on link "Review" at bounding box center [969, 180] width 46 height 21
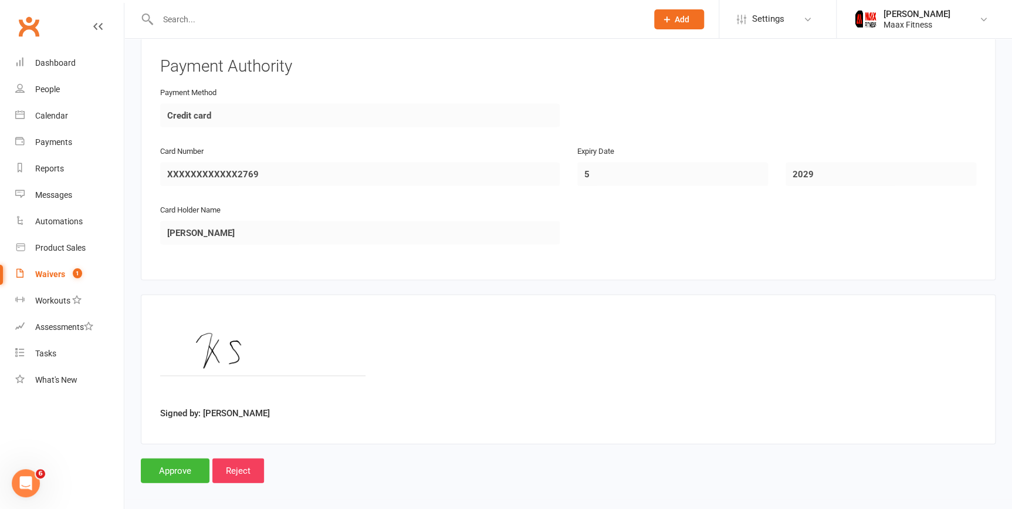
scroll to position [1079, 0]
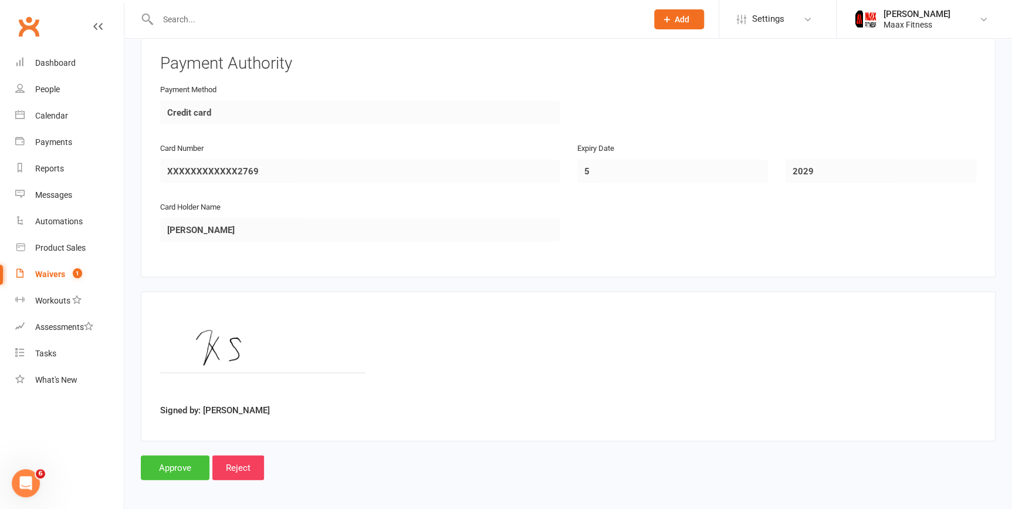
click at [185, 467] on input "Approve" at bounding box center [175, 467] width 69 height 25
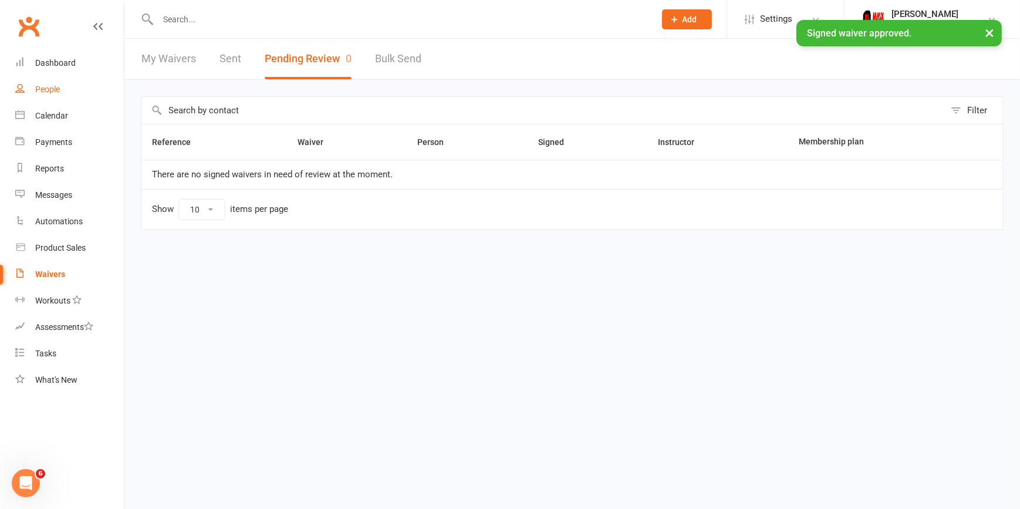
click at [47, 92] on div "People" at bounding box center [47, 88] width 25 height 9
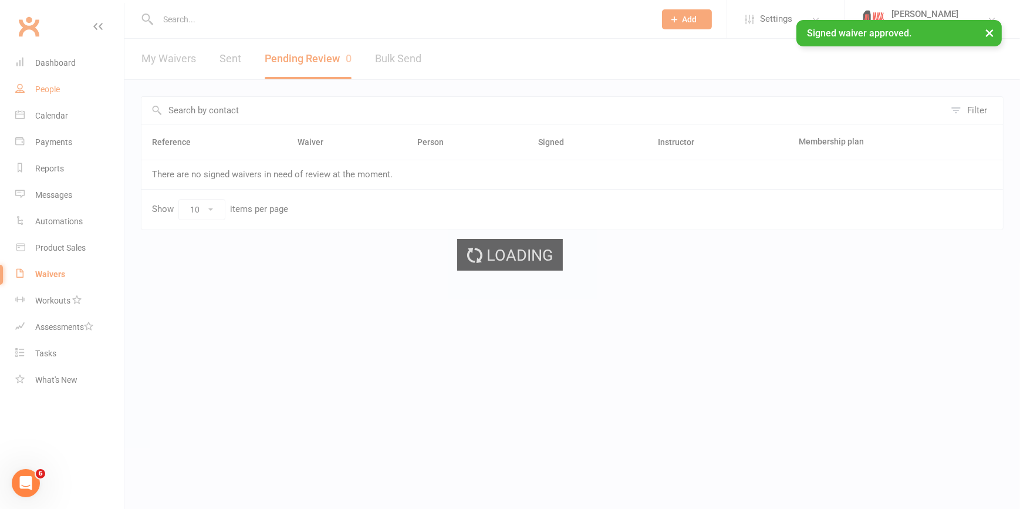
select select "100"
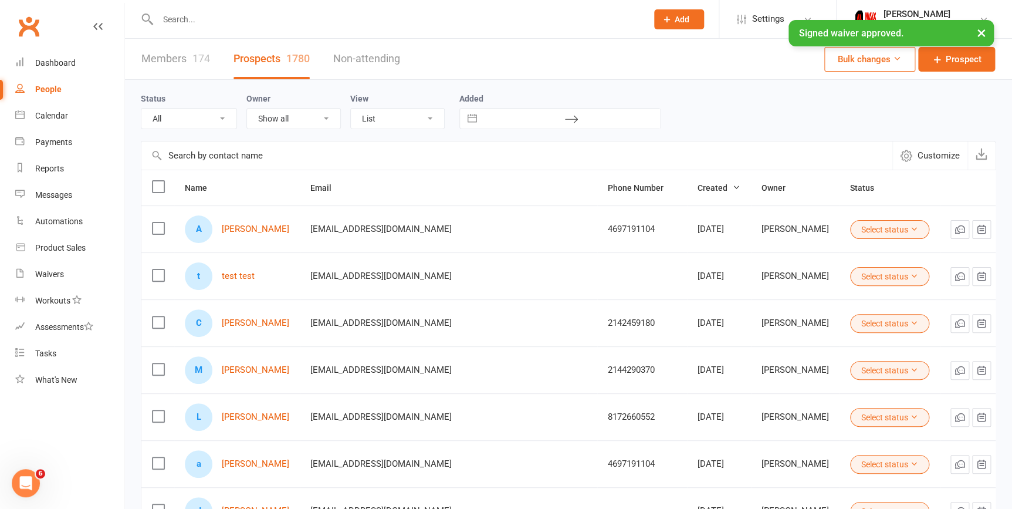
click at [177, 70] on link "Members 174" at bounding box center [175, 59] width 69 height 40
select select "100"
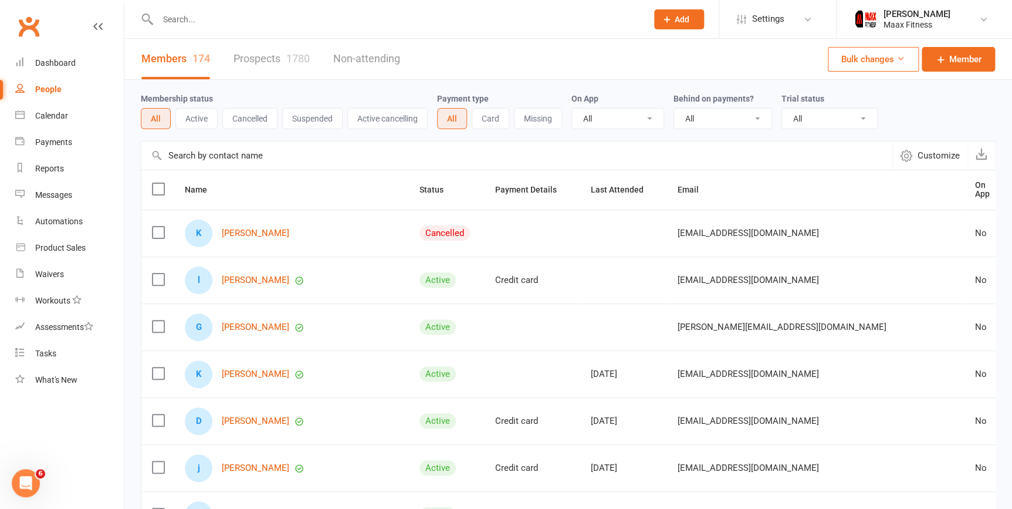
click at [211, 28] on div at bounding box center [390, 19] width 498 height 38
click at [239, 229] on link "Kevin Soto" at bounding box center [255, 233] width 67 height 10
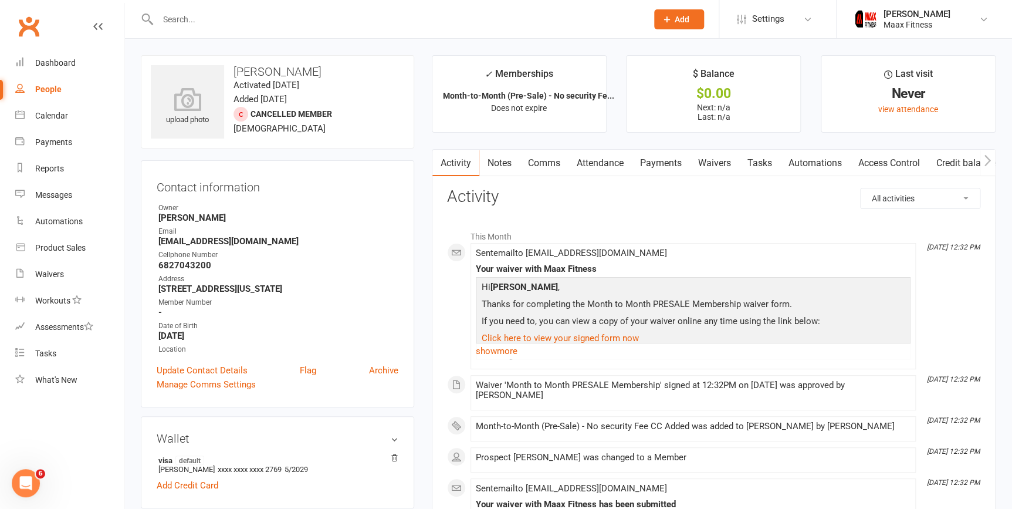
drag, startPoint x: 722, startPoint y: 159, endPoint x: 768, endPoint y: 192, distance: 57.6
click at [750, 195] on div "Activity Notes Comms Attendance Payments Waivers Tasks Automations Access Contr…" at bounding box center [714, 431] width 564 height 564
click at [885, 158] on link "Access Control" at bounding box center [889, 163] width 78 height 27
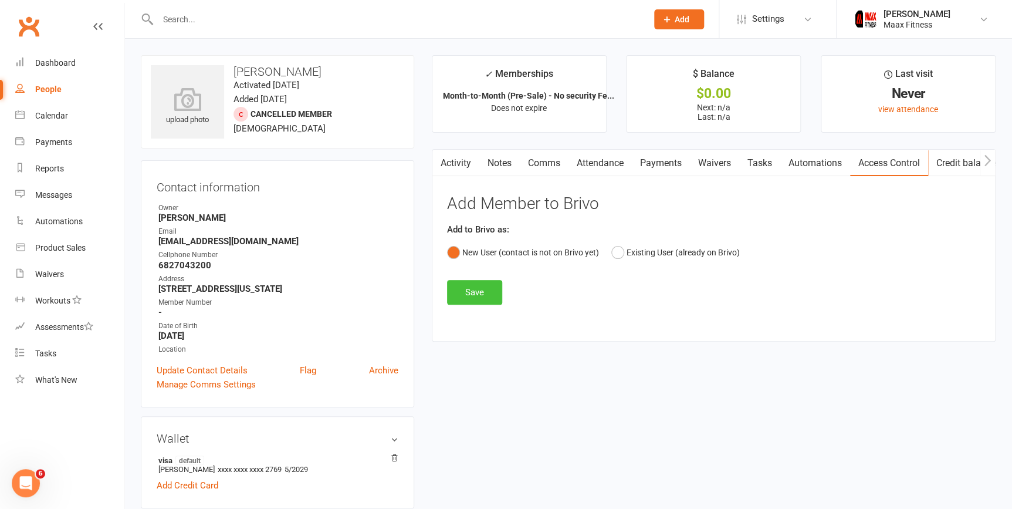
click at [487, 293] on button "Save" at bounding box center [474, 292] width 55 height 25
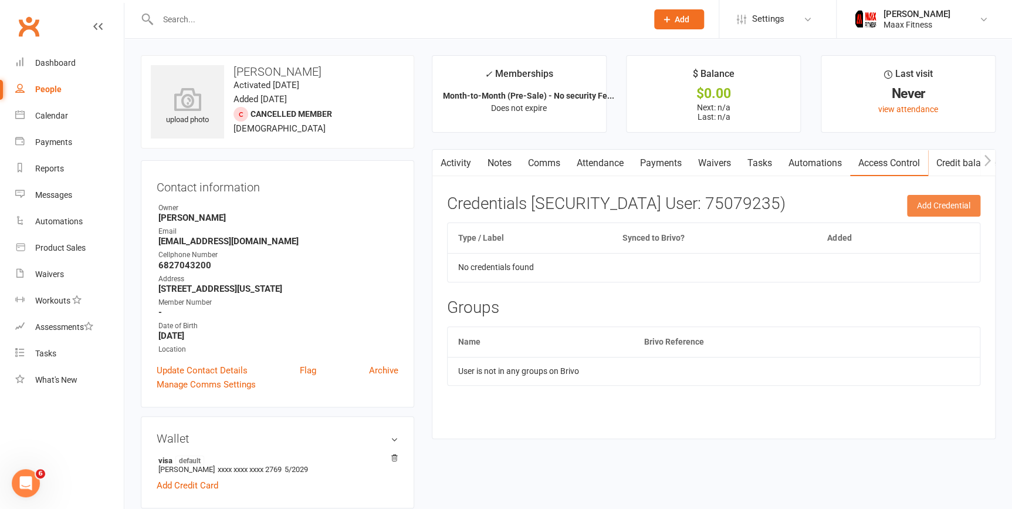
click at [951, 206] on button "Add Credential" at bounding box center [943, 205] width 73 height 21
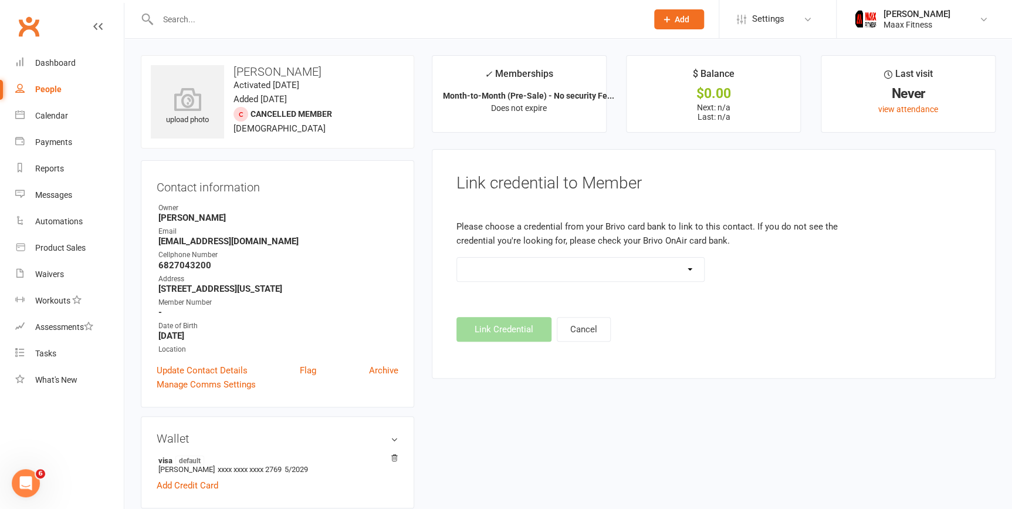
click at [600, 268] on select at bounding box center [581, 269] width 248 height 23
click at [601, 268] on select at bounding box center [581, 269] width 248 height 23
click at [202, 268] on strong "6827043200" at bounding box center [278, 265] width 240 height 11
copy strong "6827043200"
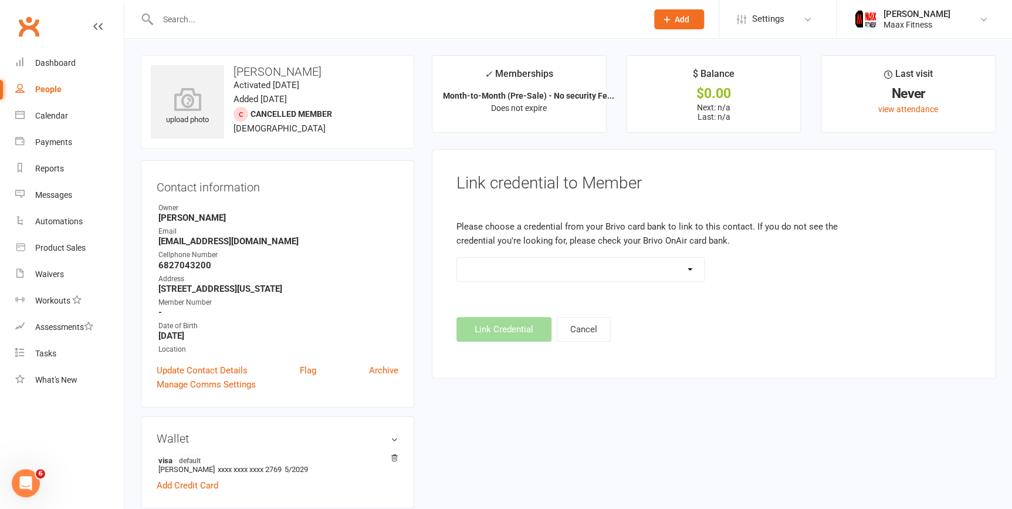
click at [204, 236] on strong "k3vinsoto16@gmail.com" at bounding box center [278, 241] width 240 height 11
copy render-form-field "k3vinsoto16@gmail.com"
